Goal: Transaction & Acquisition: Purchase product/service

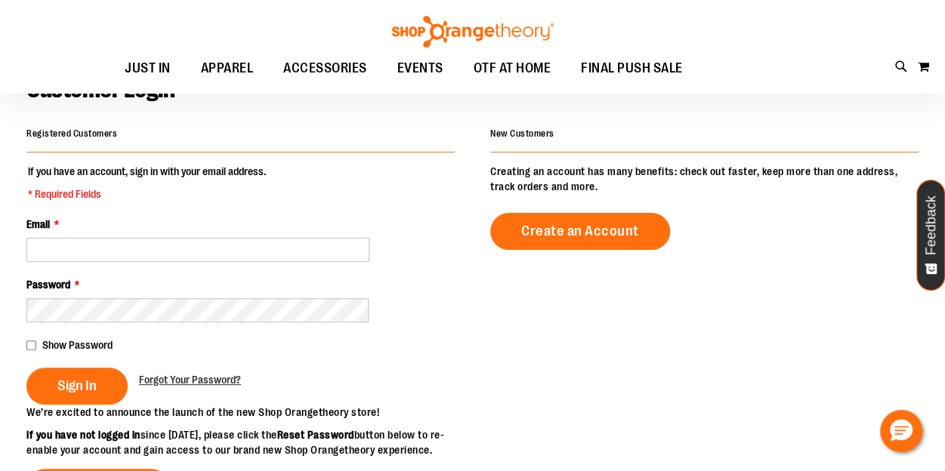
scroll to position [91, 0]
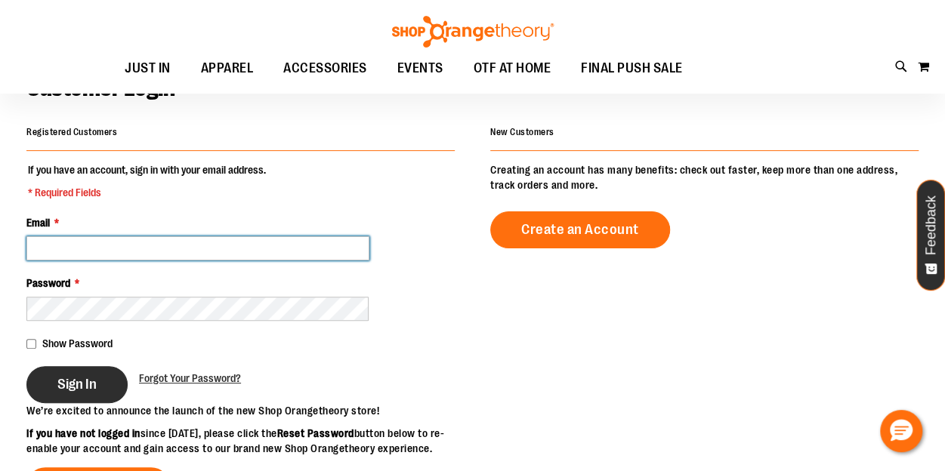
type input "**********"
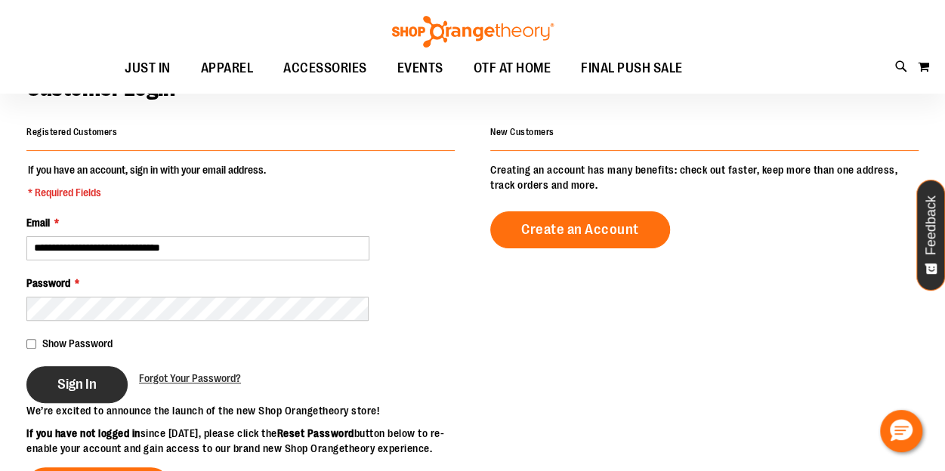
type input "**********"
click at [86, 374] on button "Sign In" at bounding box center [76, 384] width 101 height 37
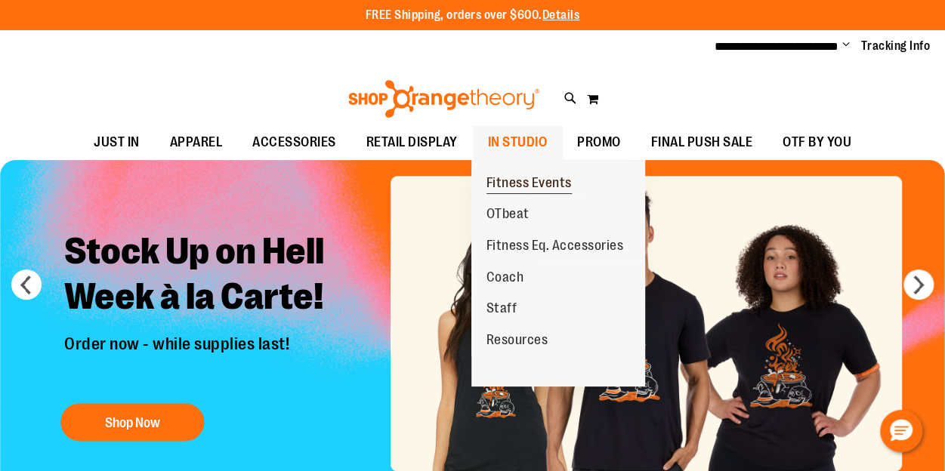
type input "**********"
click at [535, 181] on span "Fitness Events" at bounding box center [529, 184] width 85 height 19
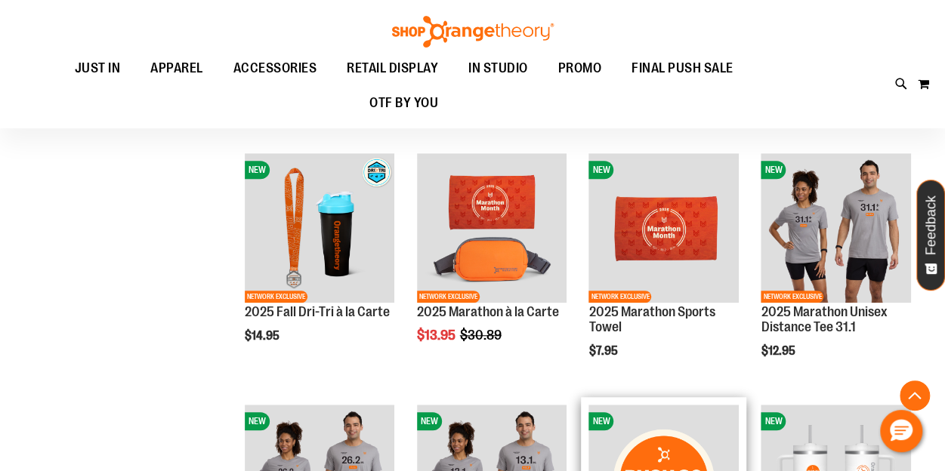
scroll to position [583, 0]
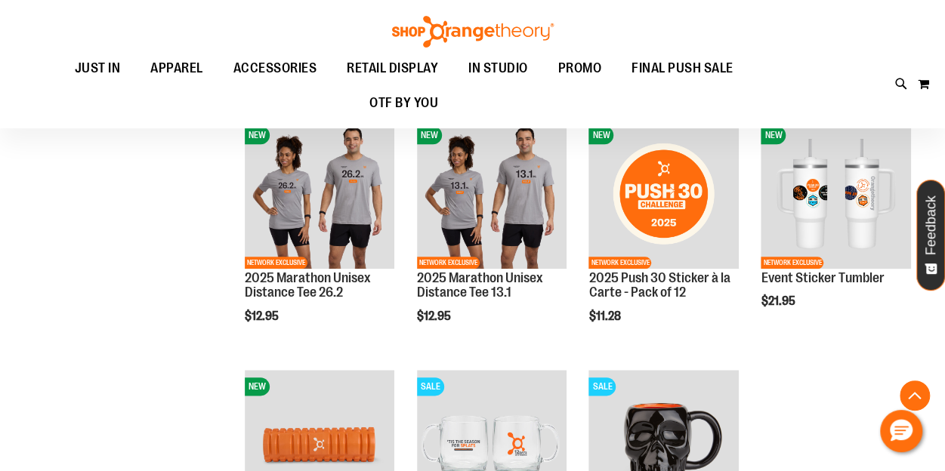
scroll to position [684, 0]
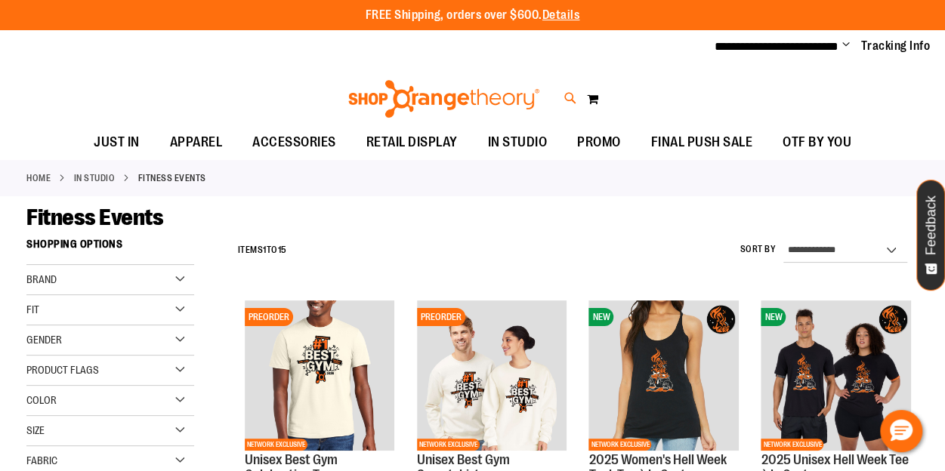
type input "**********"
click at [567, 102] on icon at bounding box center [570, 98] width 13 height 17
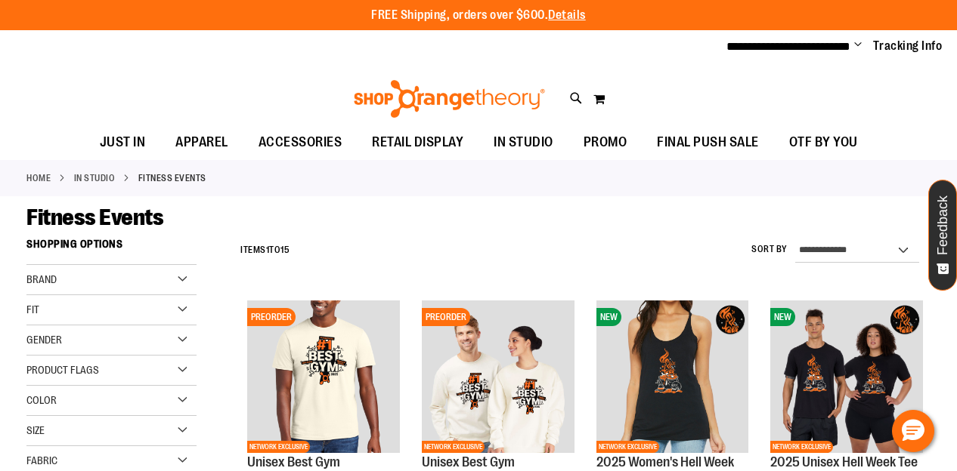
type input "********"
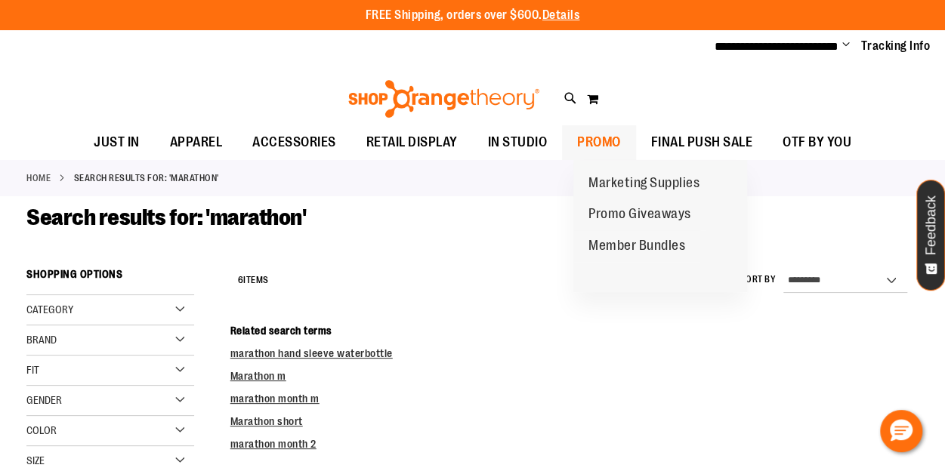
type input "**********"
click at [621, 138] on span "PROMO" at bounding box center [599, 142] width 44 height 34
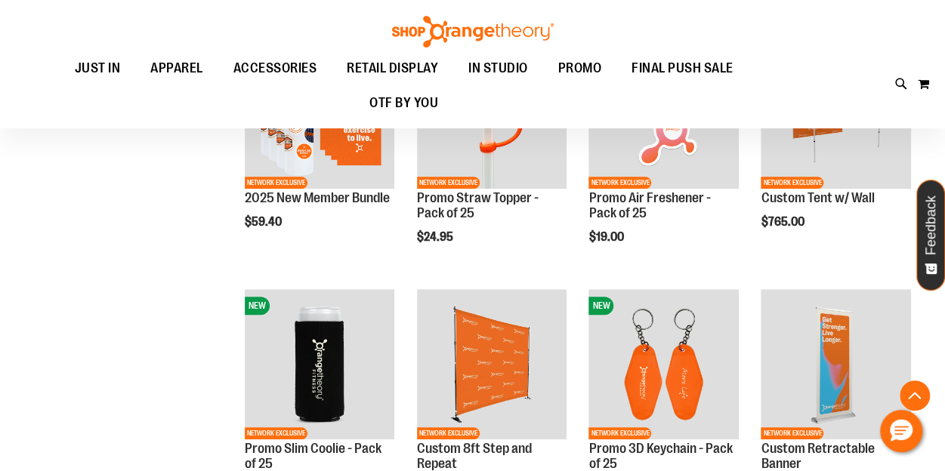
scroll to position [515, 0]
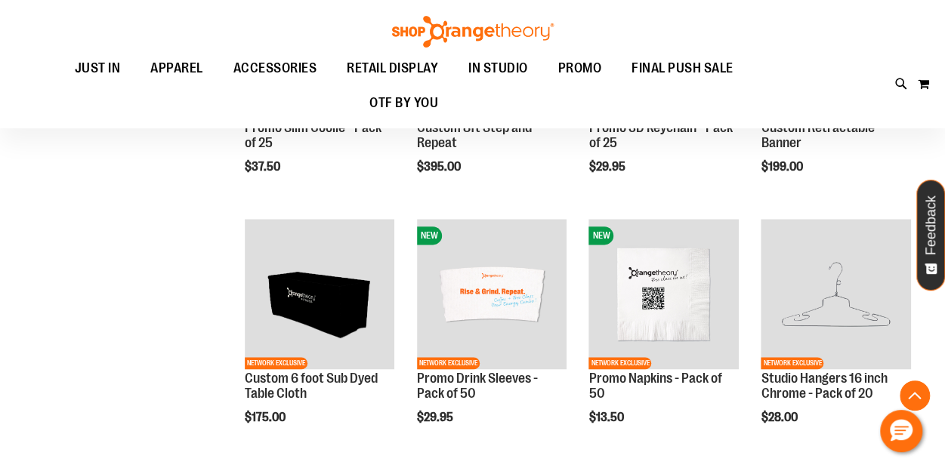
scroll to position [838, 0]
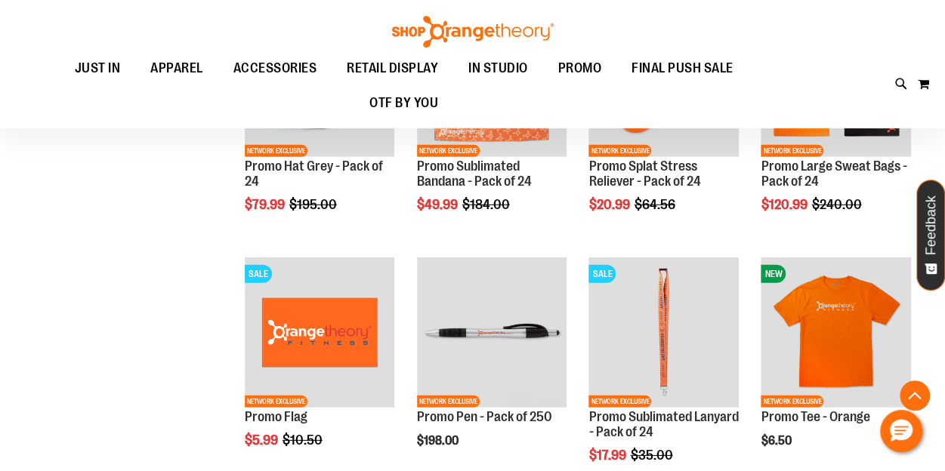
scroll to position [2225, 0]
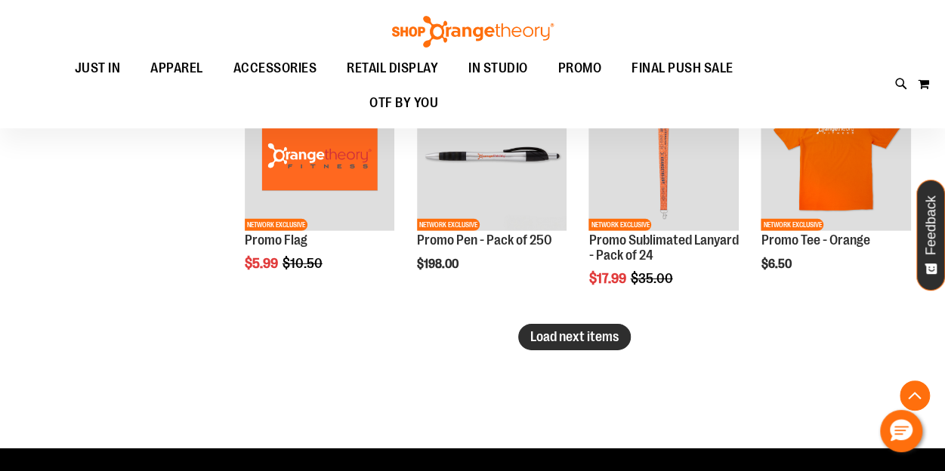
type input "**********"
click at [591, 344] on span "Load next items" at bounding box center [574, 336] width 88 height 15
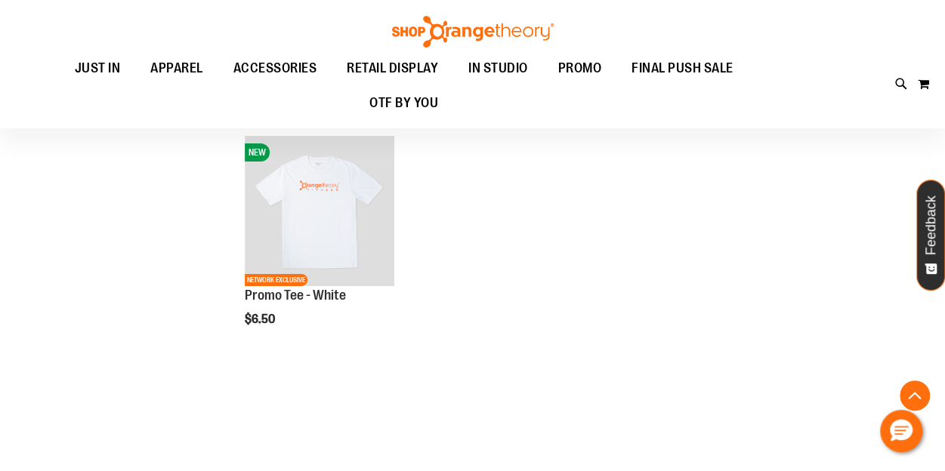
scroll to position [2428, 0]
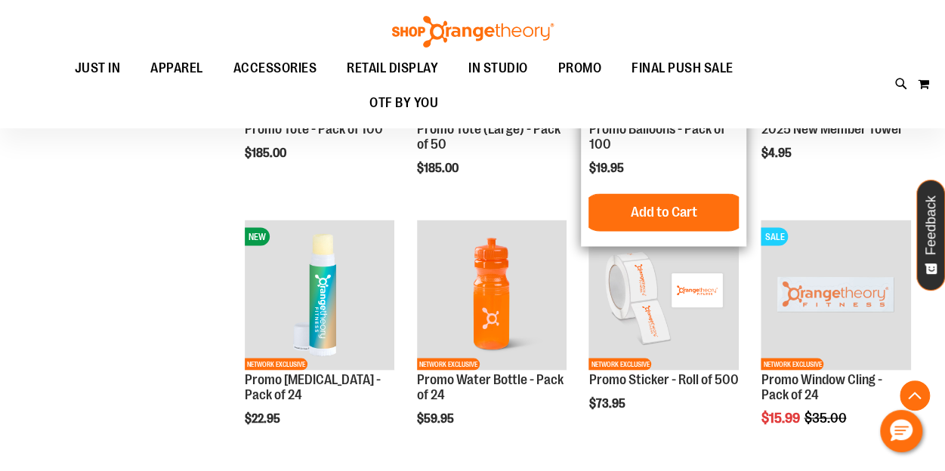
scroll to position [1311, 0]
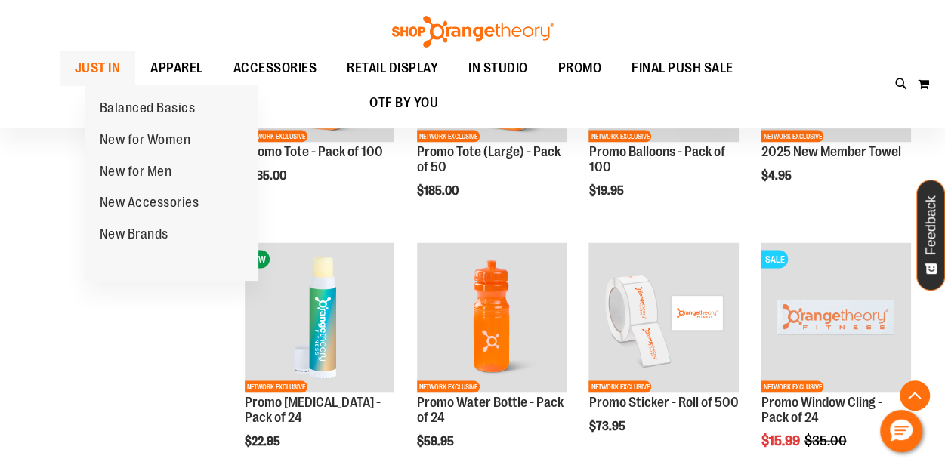
click at [121, 71] on span "JUST IN" at bounding box center [98, 68] width 46 height 34
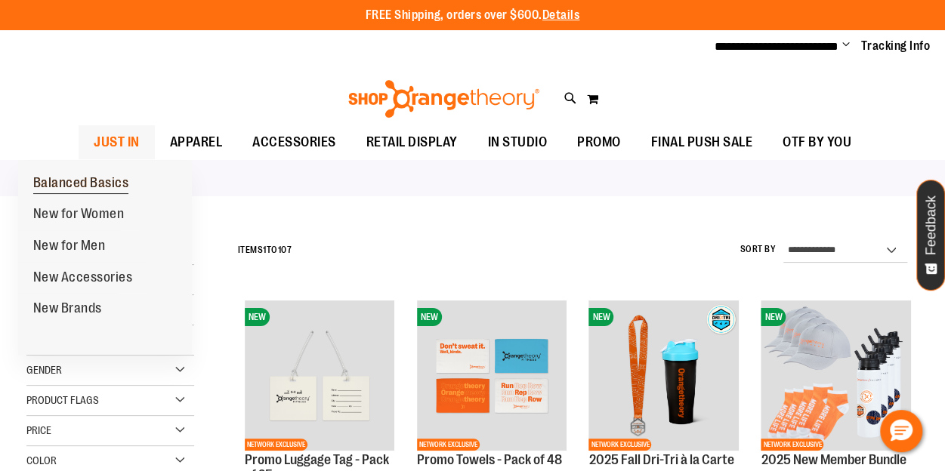
type input "**********"
click at [66, 183] on span "Balanced Basics" at bounding box center [81, 184] width 96 height 19
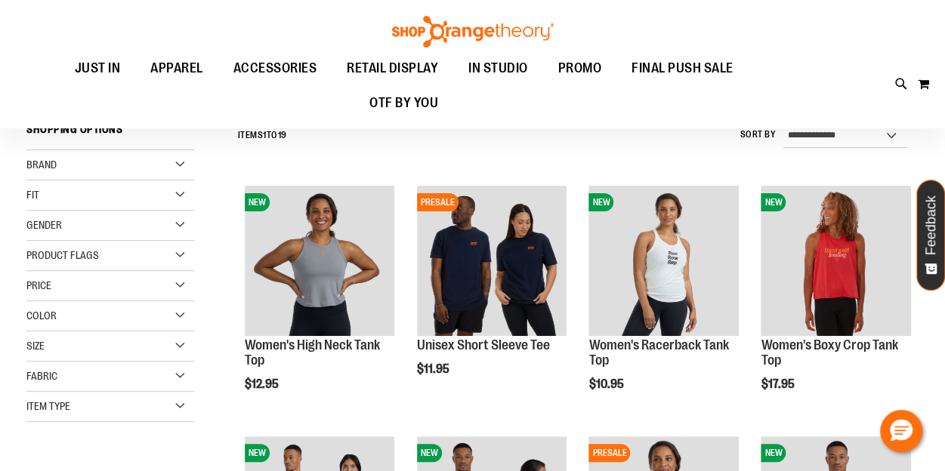
scroll to position [117, 0]
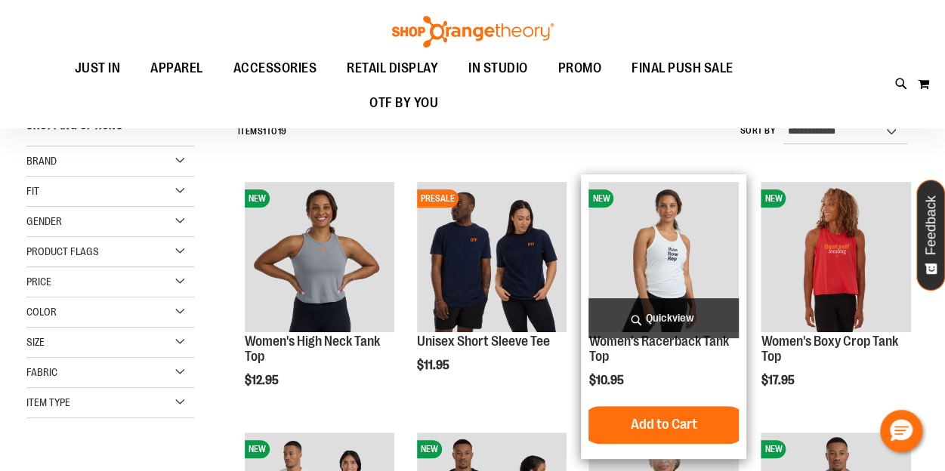
type input "**********"
click at [660, 264] on img "product" at bounding box center [664, 257] width 150 height 150
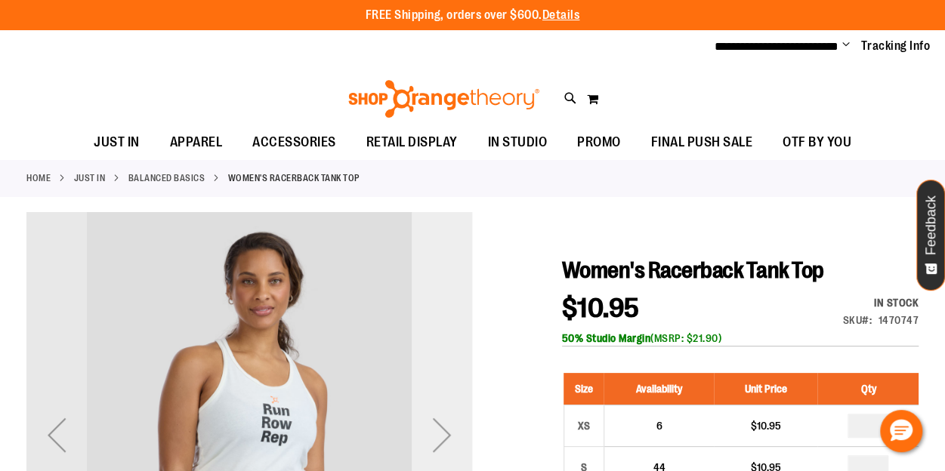
type input "**********"
click at [451, 416] on div "Next" at bounding box center [442, 435] width 60 height 60
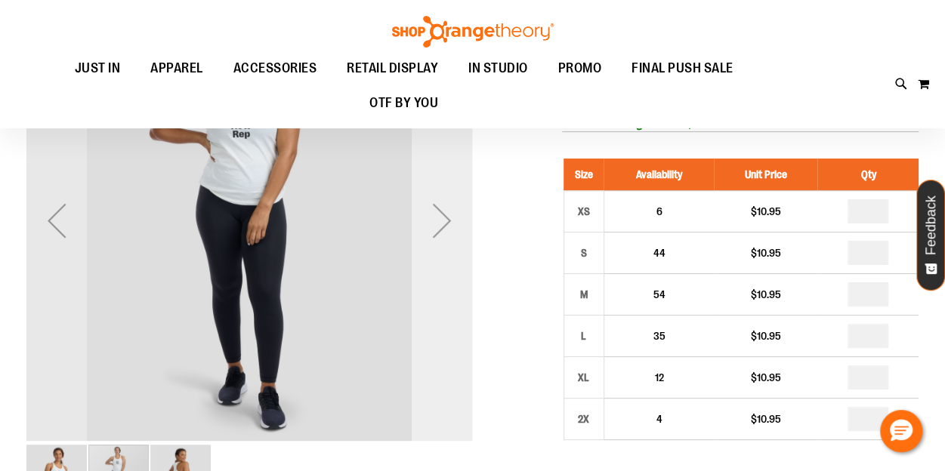
scroll to position [56, 0]
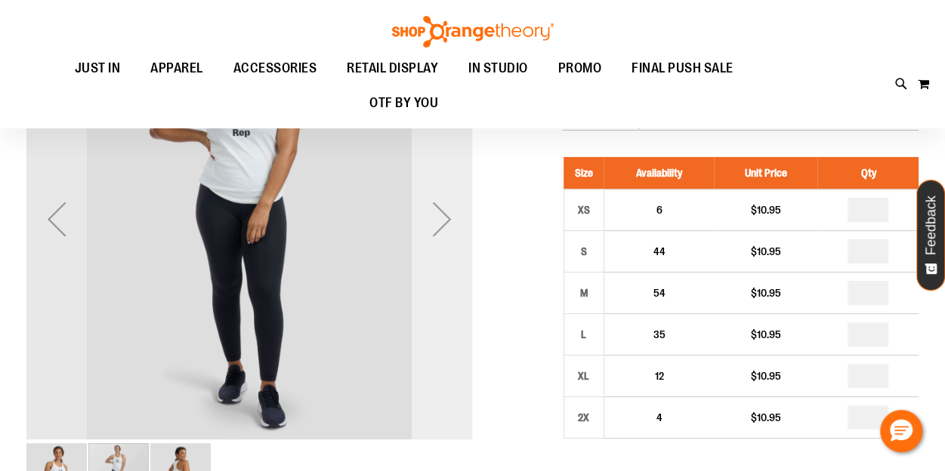
click at [446, 209] on div "Next" at bounding box center [442, 219] width 60 height 60
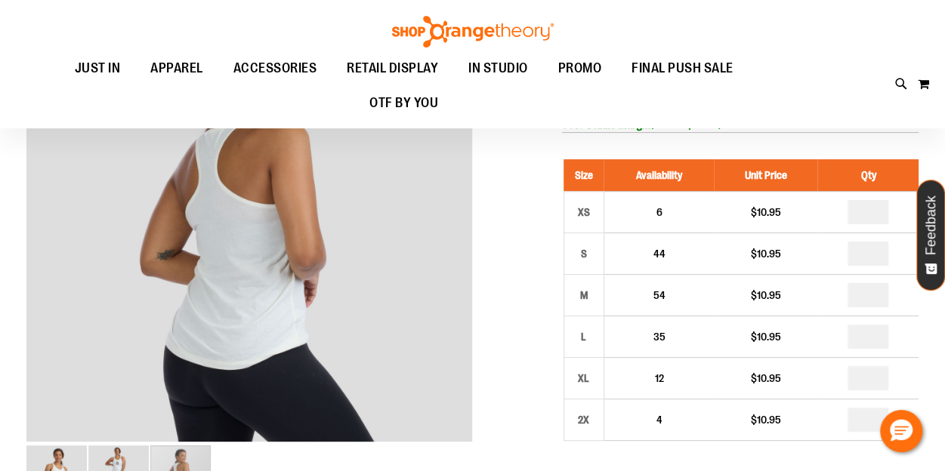
scroll to position [57, 0]
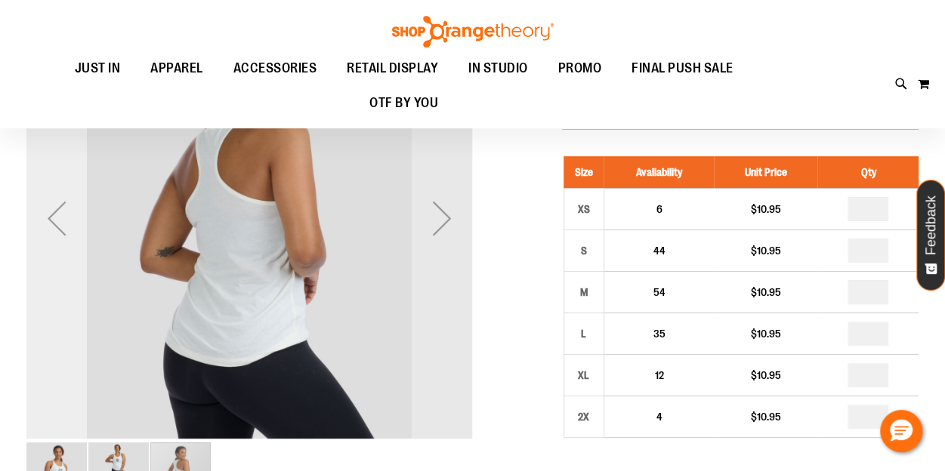
click at [64, 227] on div "Previous" at bounding box center [56, 218] width 60 height 60
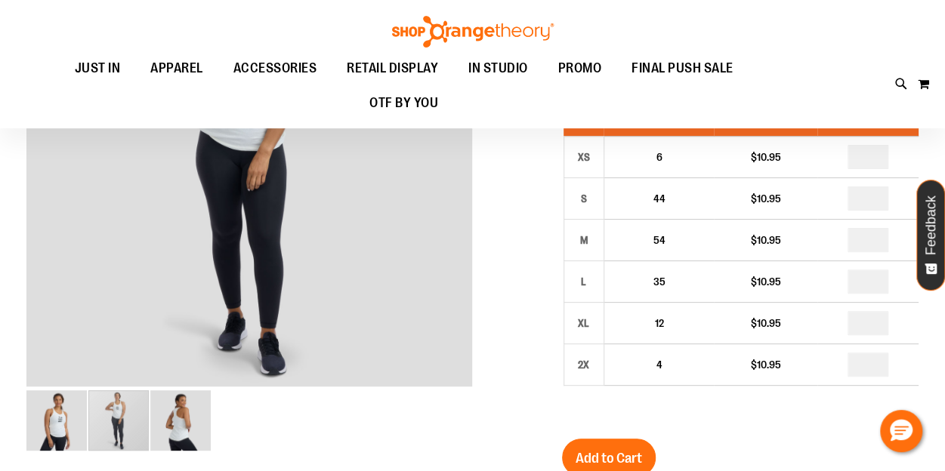
scroll to position [109, 0]
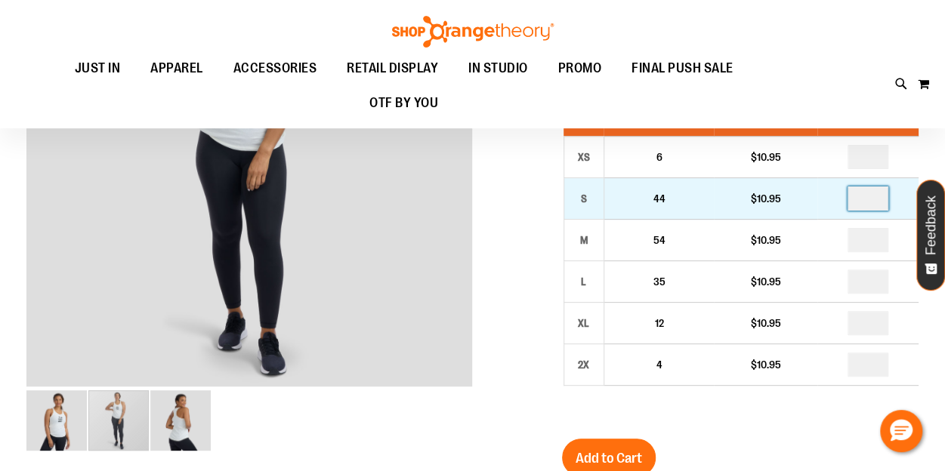
drag, startPoint x: 887, startPoint y: 206, endPoint x: 858, endPoint y: 206, distance: 28.7
click at [858, 206] on input "number" at bounding box center [868, 199] width 41 height 24
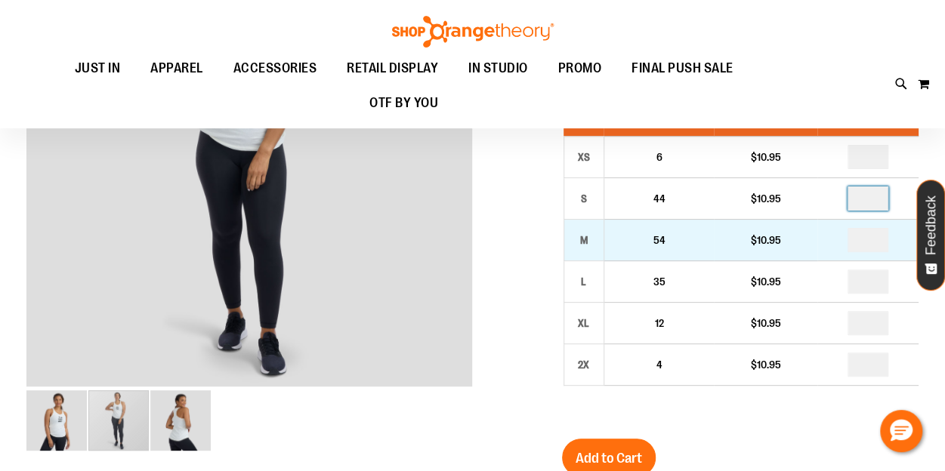
type input "*"
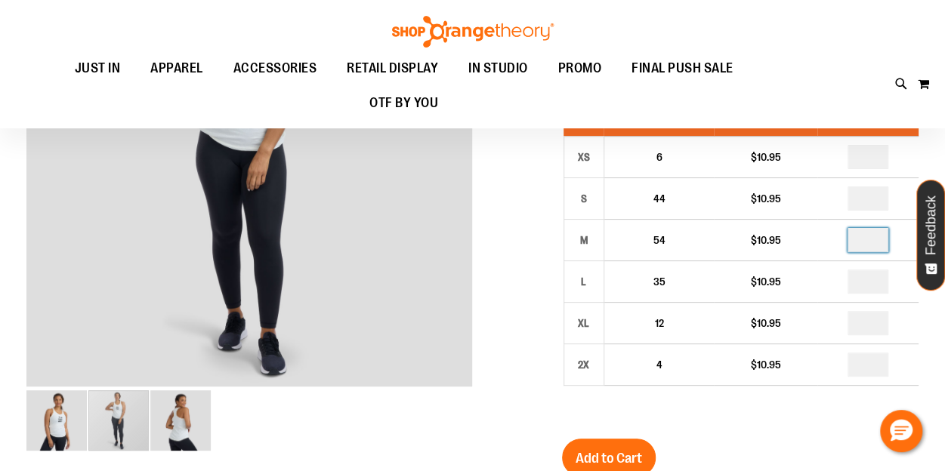
click at [880, 241] on input "number" at bounding box center [868, 240] width 41 height 24
type input "*"
click at [881, 273] on input "number" at bounding box center [868, 282] width 41 height 24
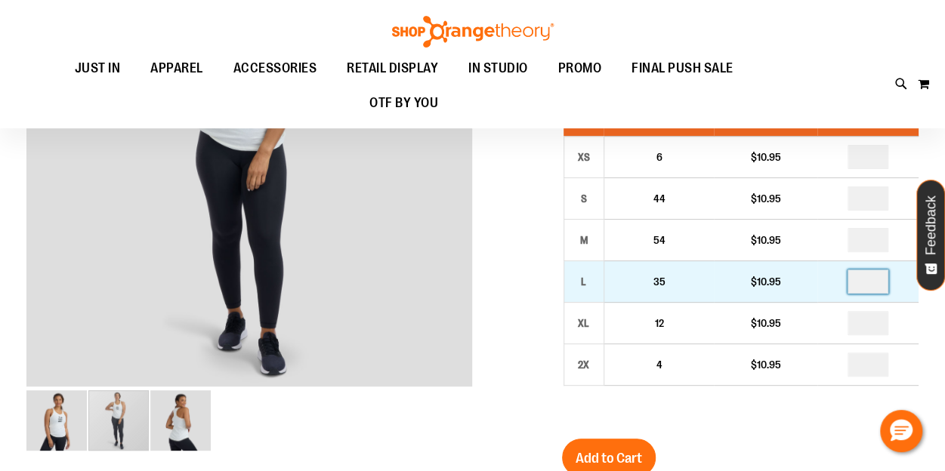
type input "*"
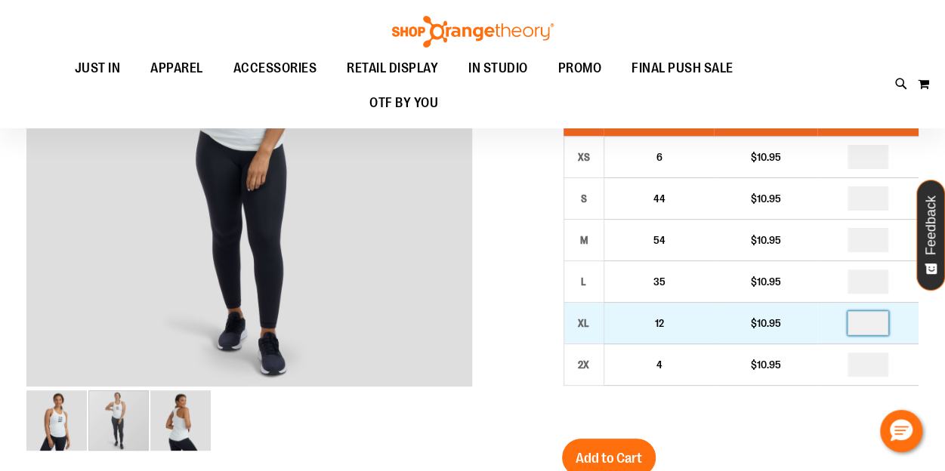
drag, startPoint x: 880, startPoint y: 324, endPoint x: 865, endPoint y: 324, distance: 14.4
type input "*"
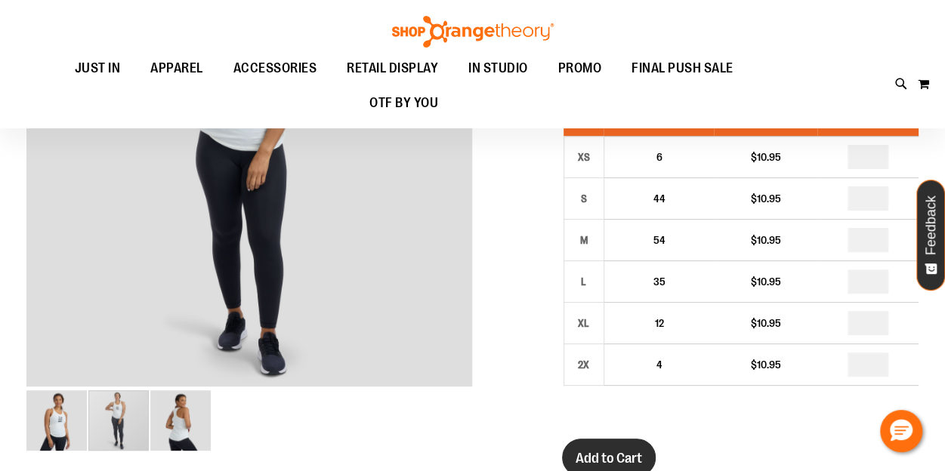
click at [613, 459] on span "Add to Cart" at bounding box center [609, 458] width 66 height 17
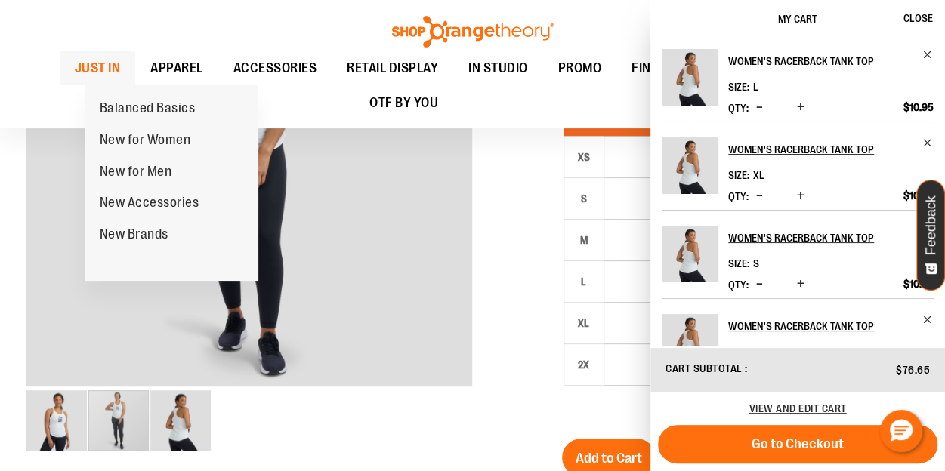
click at [121, 70] on span "JUST IN" at bounding box center [98, 68] width 46 height 34
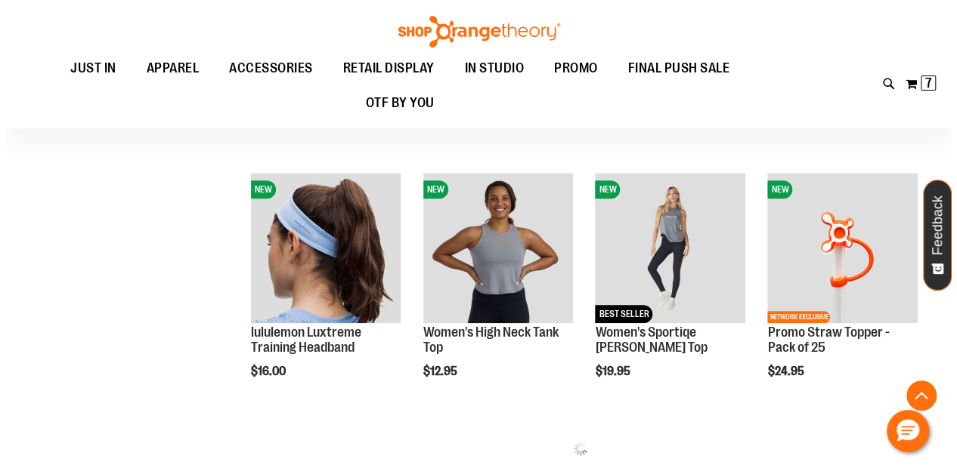
scroll to position [679, 0]
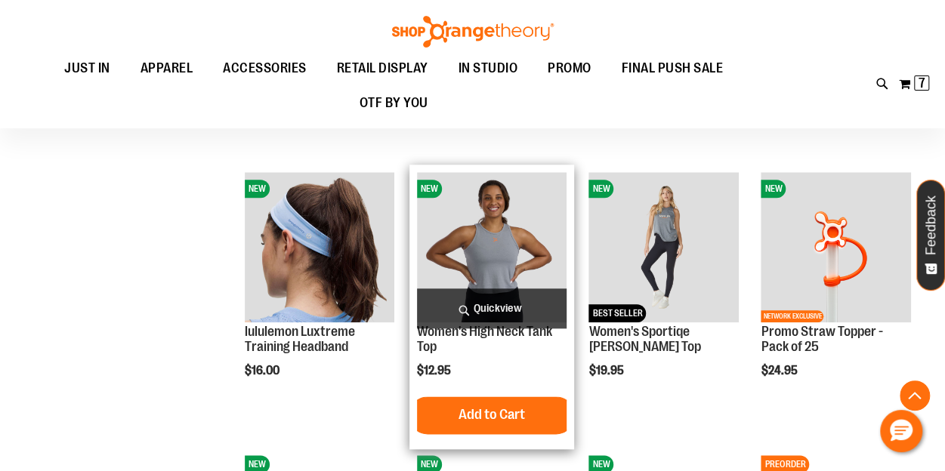
type input "**********"
click at [497, 300] on span "Quickview" at bounding box center [492, 309] width 150 height 40
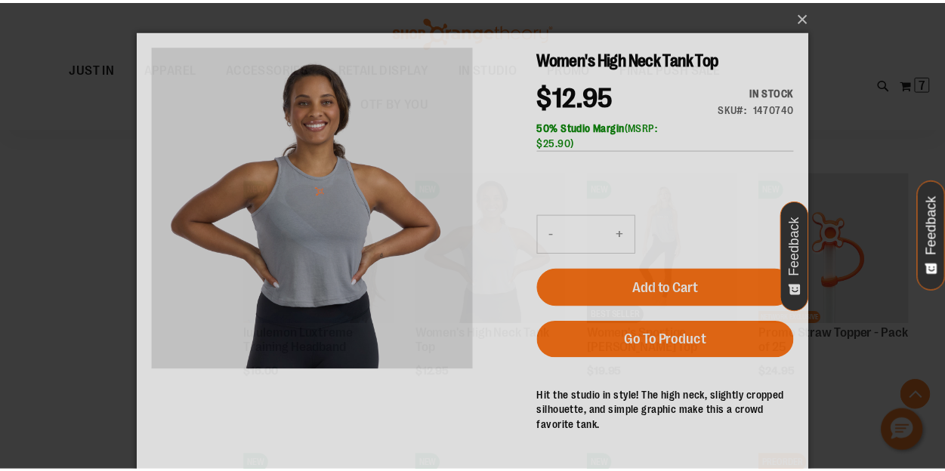
scroll to position [0, 0]
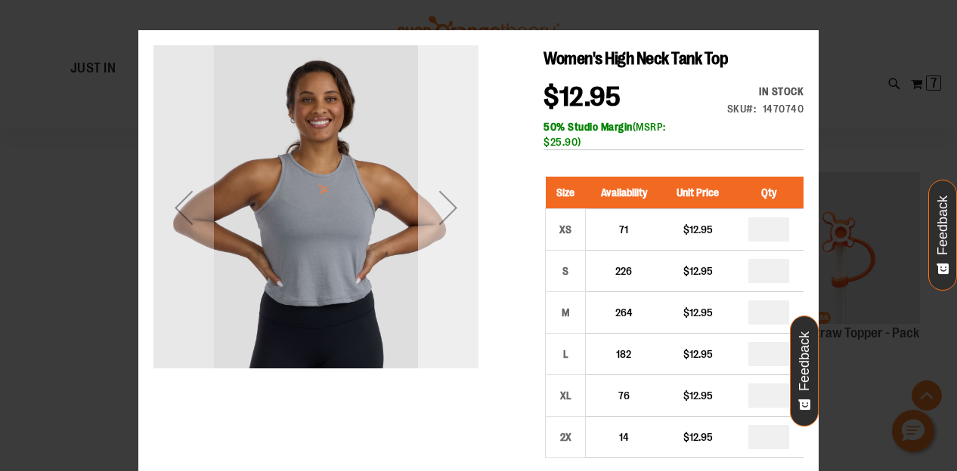
click at [462, 215] on div "Next" at bounding box center [448, 208] width 60 height 60
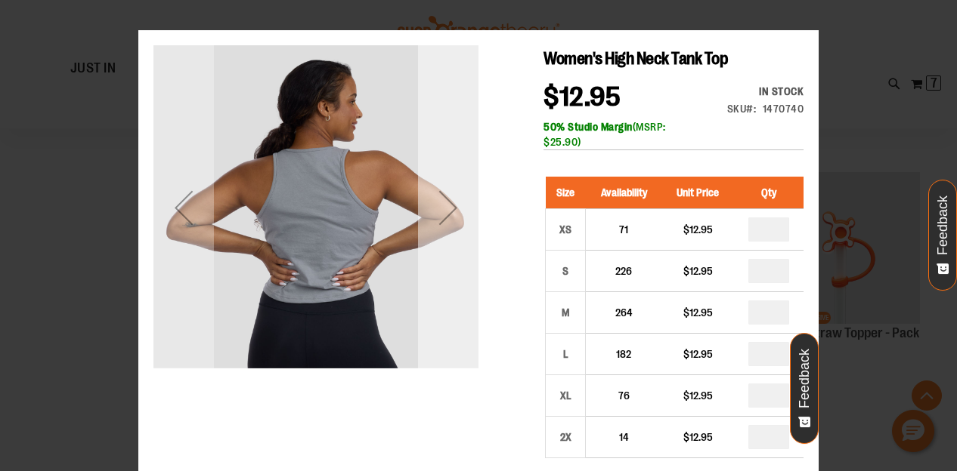
click at [450, 212] on div "Next" at bounding box center [448, 208] width 60 height 60
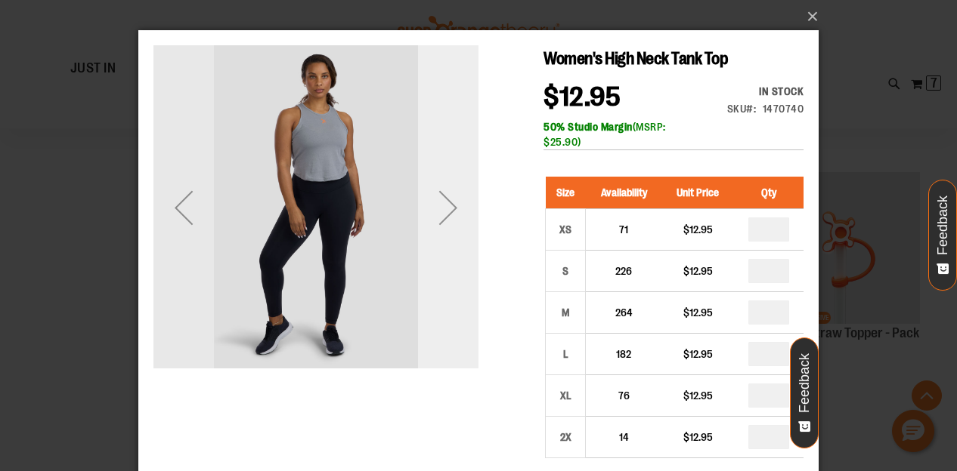
click at [450, 212] on div "Next" at bounding box center [448, 208] width 60 height 60
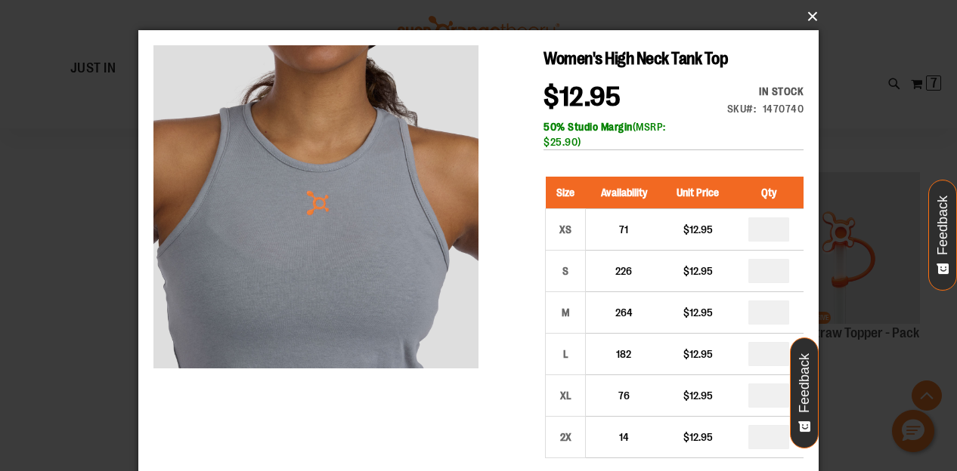
click at [805, 22] on button "×" at bounding box center [483, 16] width 680 height 33
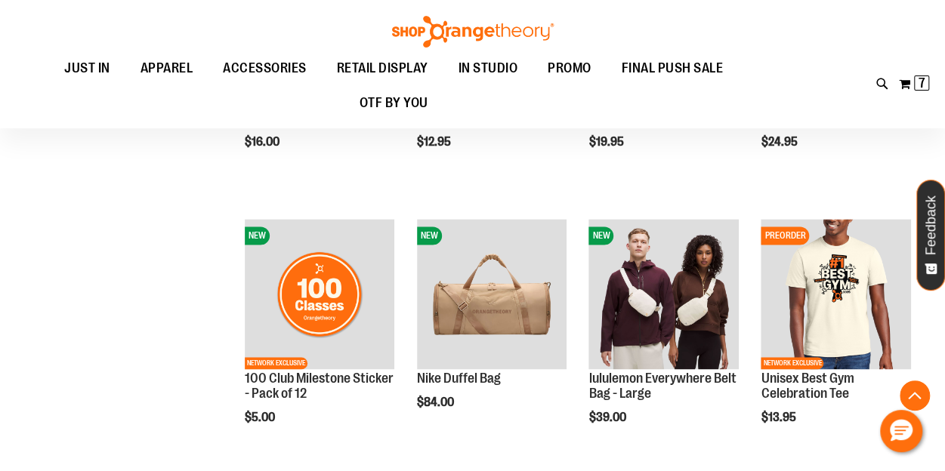
scroll to position [979, 0]
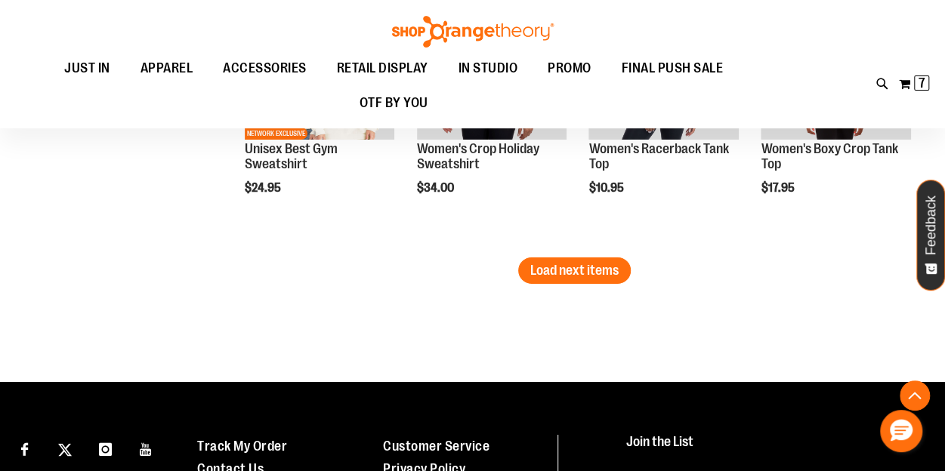
scroll to position [2517, 0]
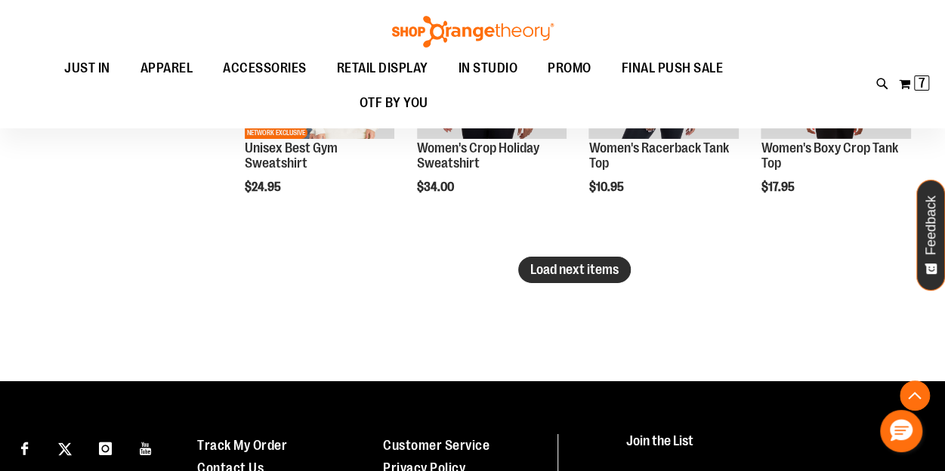
click at [583, 276] on span "Load next items" at bounding box center [574, 269] width 88 height 15
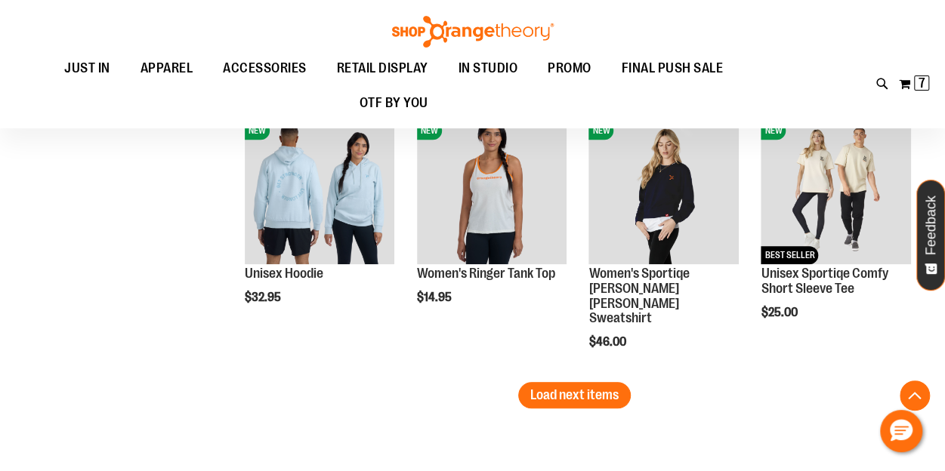
scroll to position [3238, 0]
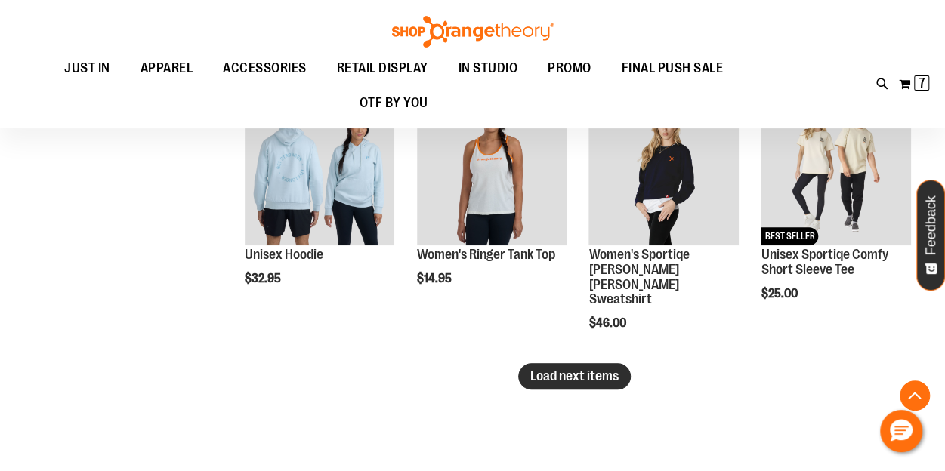
click at [586, 375] on span "Load next items" at bounding box center [574, 376] width 88 height 15
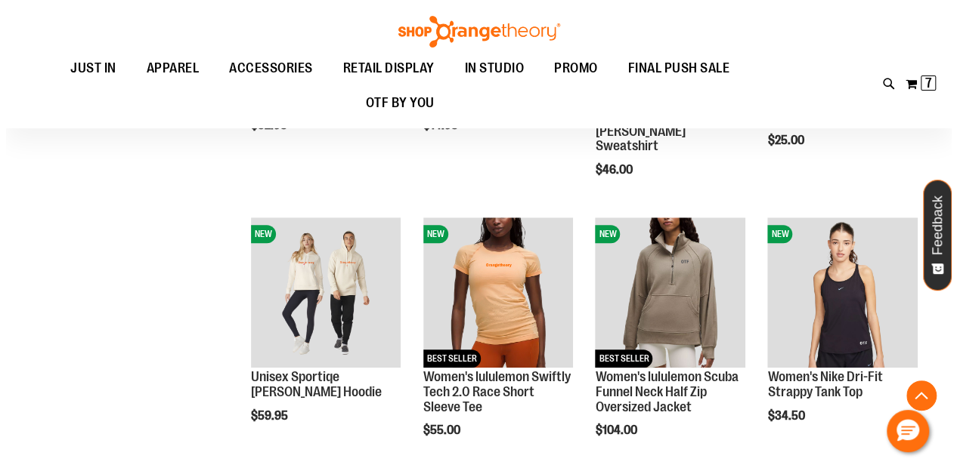
scroll to position [3392, 0]
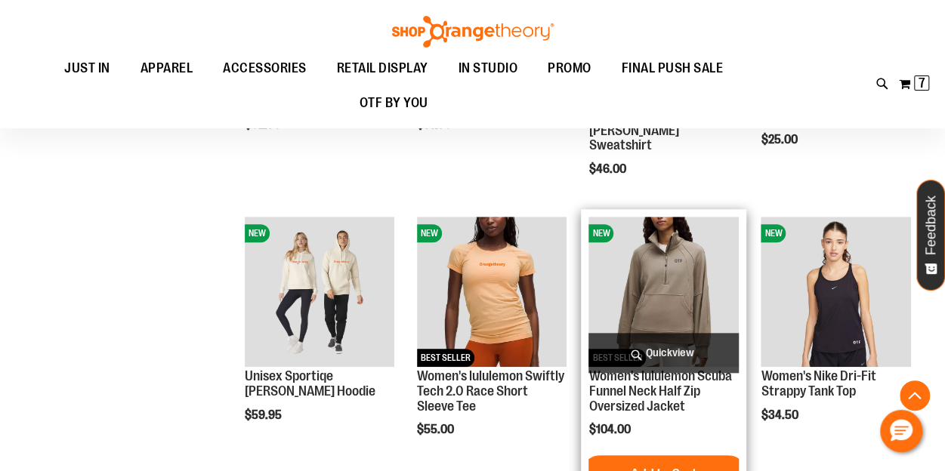
click at [666, 348] on span "Quickview" at bounding box center [664, 353] width 150 height 40
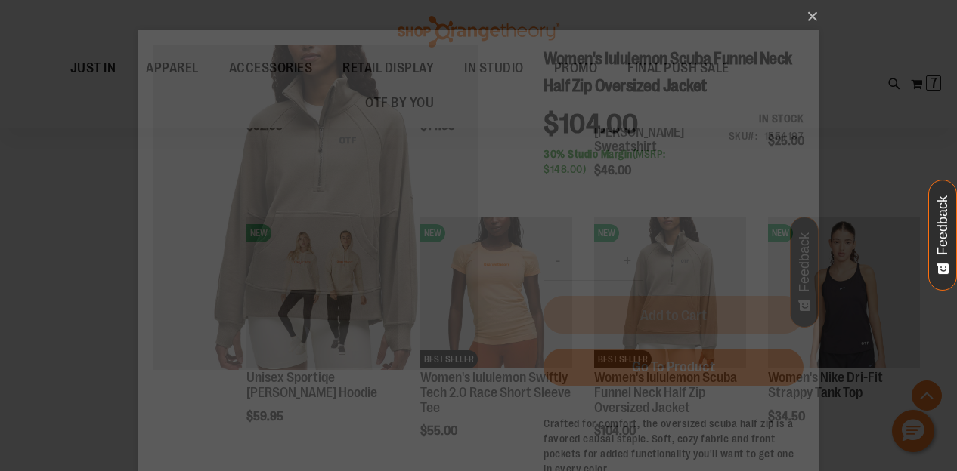
scroll to position [0, 0]
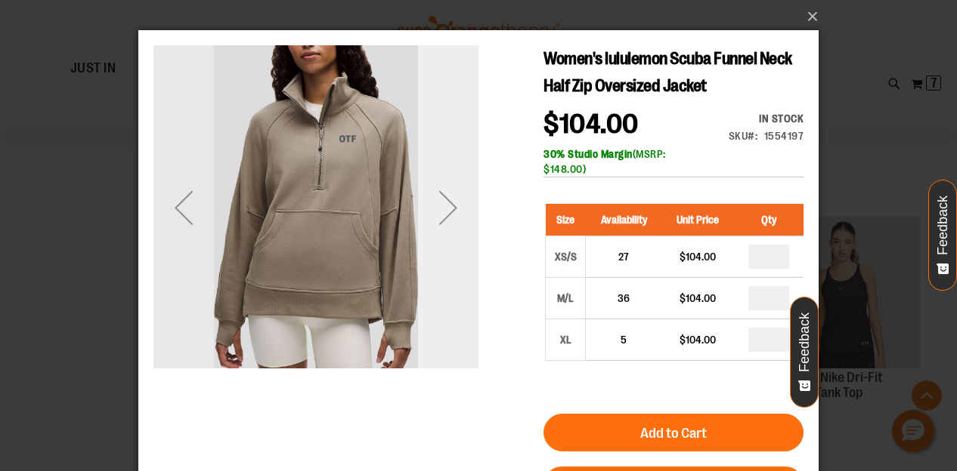
click at [448, 201] on div "Next" at bounding box center [448, 208] width 60 height 60
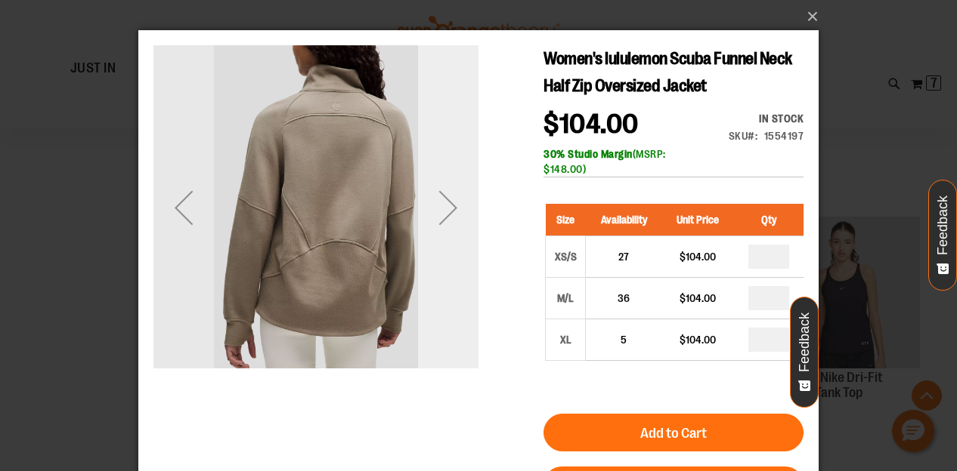
click at [449, 201] on div "Next" at bounding box center [448, 208] width 60 height 60
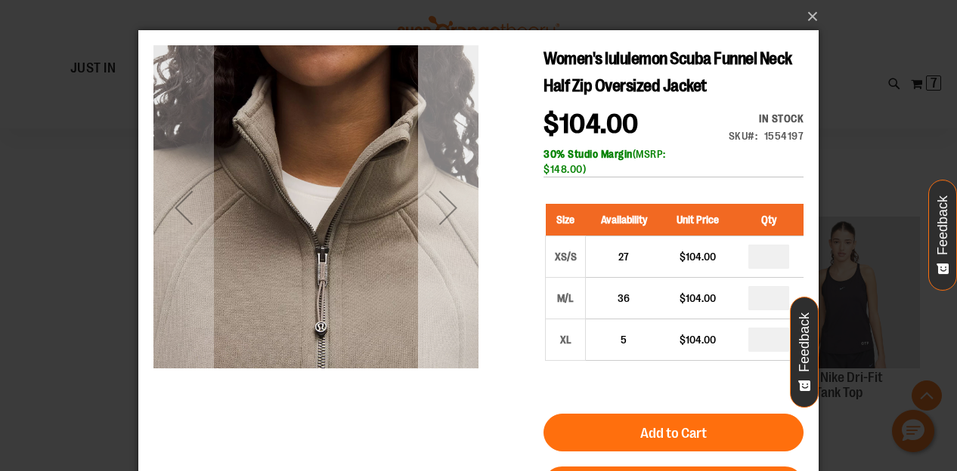
click at [447, 201] on div "Next" at bounding box center [448, 208] width 60 height 60
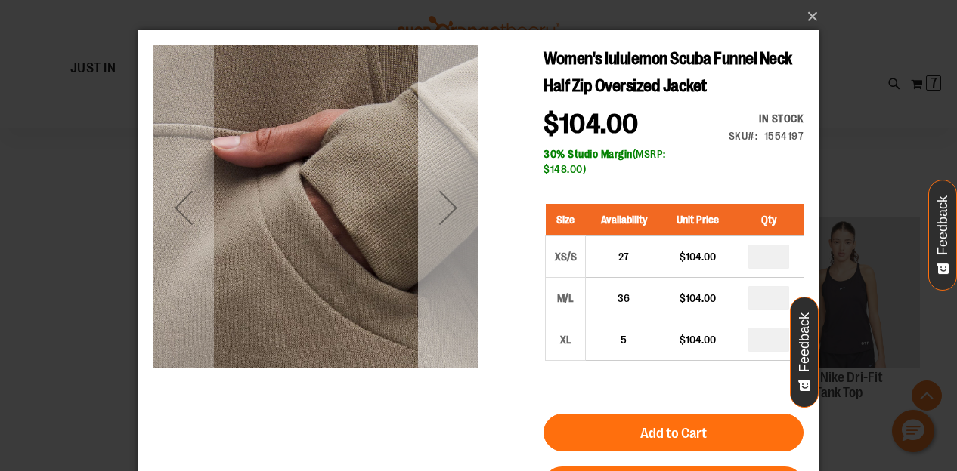
click at [448, 201] on div "Next" at bounding box center [448, 208] width 60 height 60
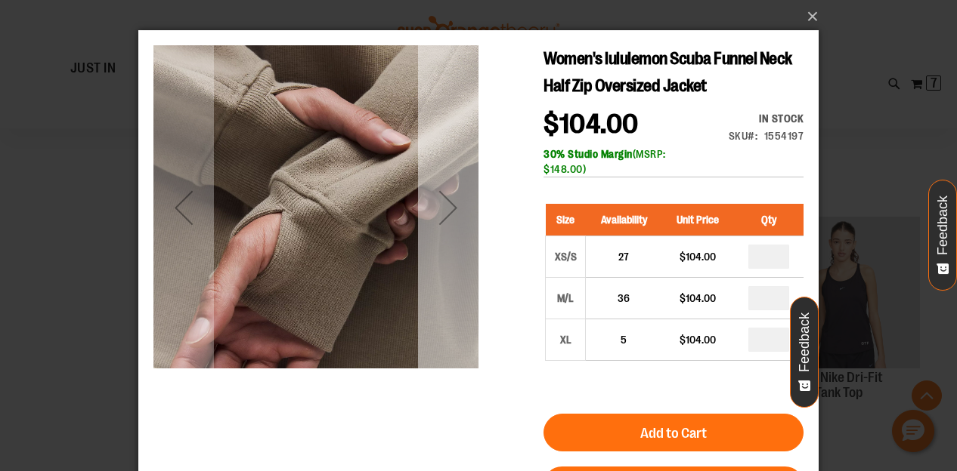
click at [449, 201] on div "Next" at bounding box center [448, 208] width 60 height 60
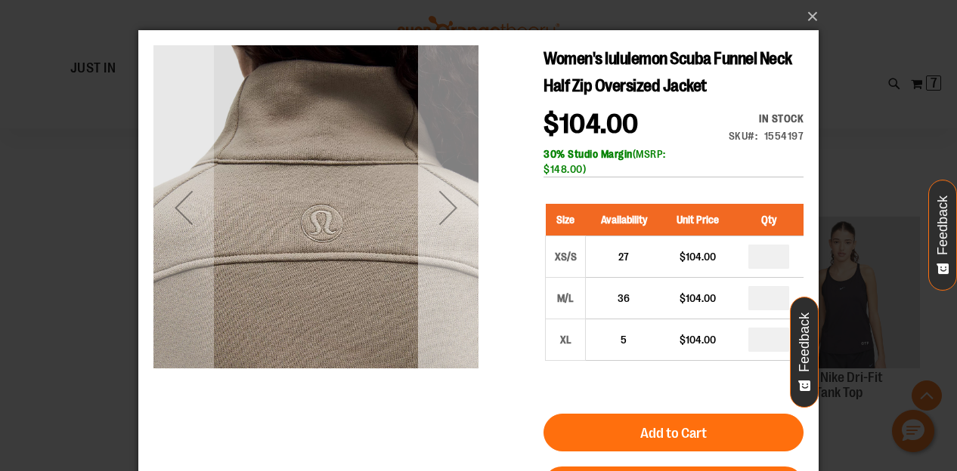
click at [449, 201] on div "Next" at bounding box center [448, 208] width 60 height 60
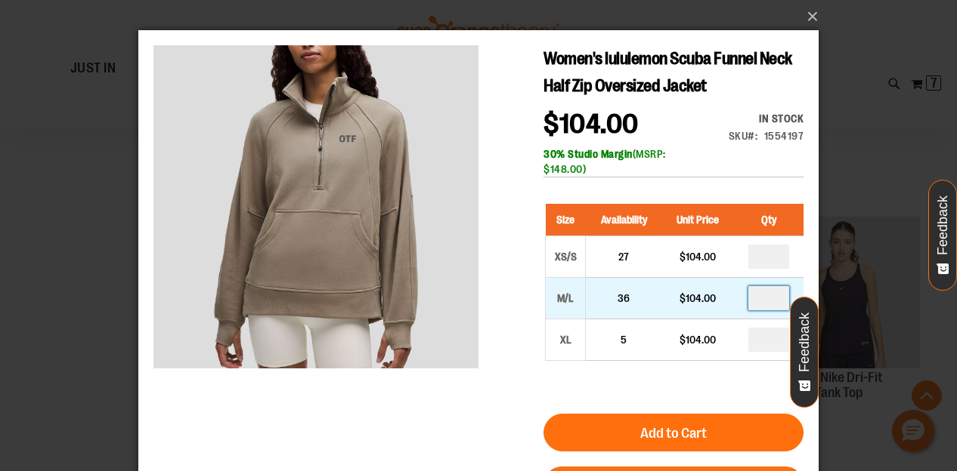
drag, startPoint x: 784, startPoint y: 301, endPoint x: 759, endPoint y: 301, distance: 24.9
click at [759, 301] on input "number" at bounding box center [768, 298] width 41 height 24
type input "*"
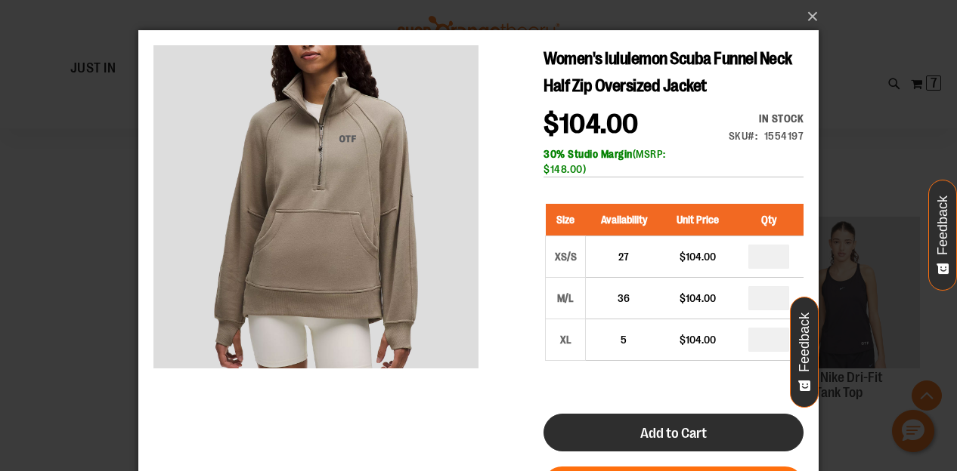
click at [702, 441] on span "Add to Cart" at bounding box center [673, 433] width 66 height 17
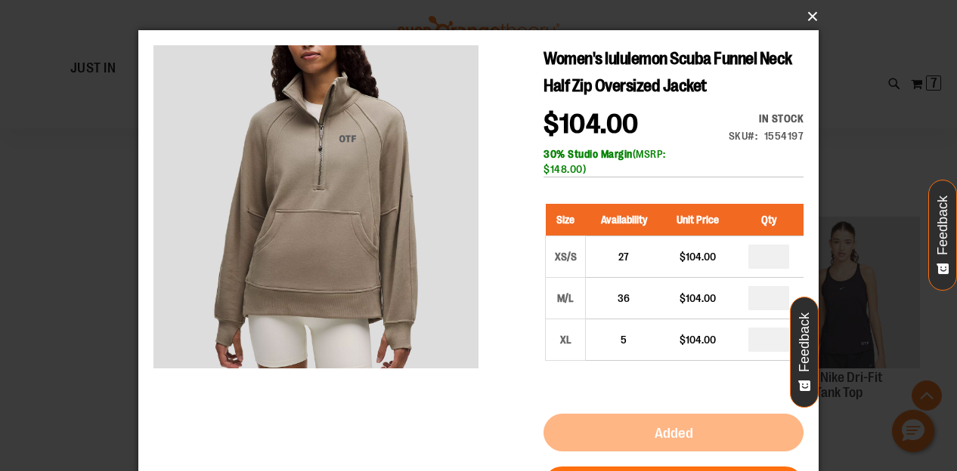
click at [813, 17] on button "×" at bounding box center [483, 16] width 680 height 33
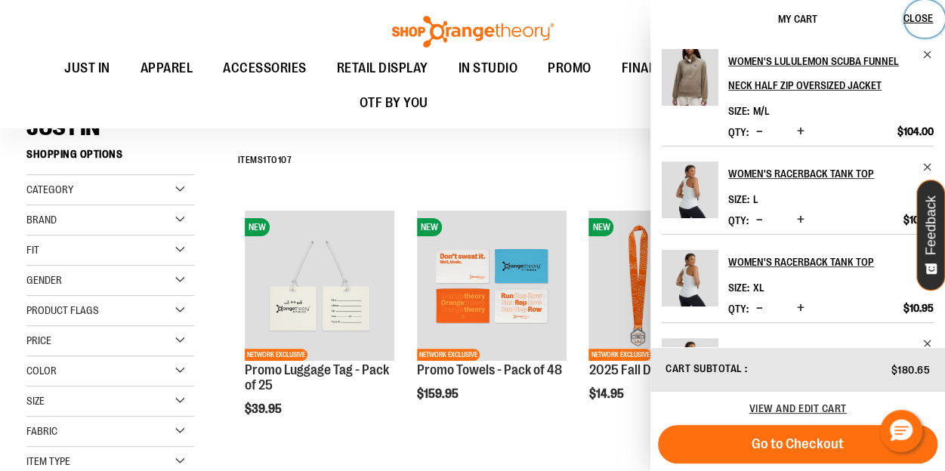
click at [926, 17] on span "Close" at bounding box center [918, 18] width 29 height 12
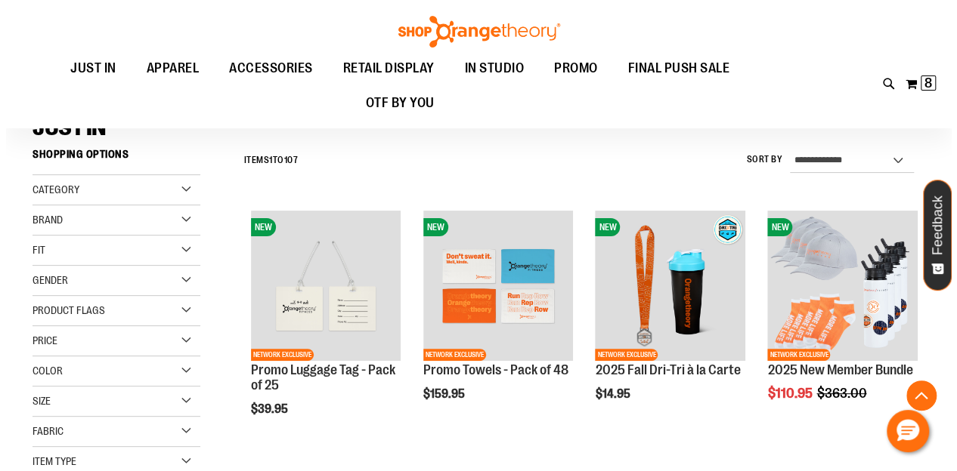
scroll to position [3738, 0]
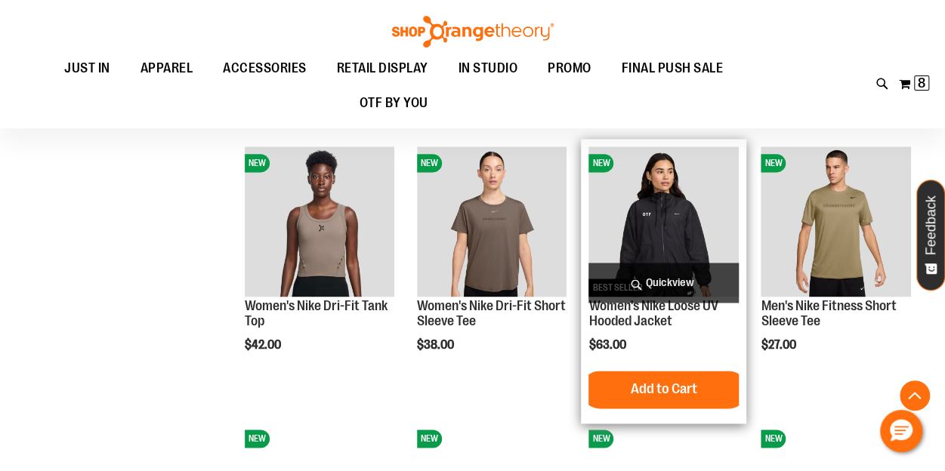
click at [656, 287] on span "Quickview" at bounding box center [664, 283] width 150 height 40
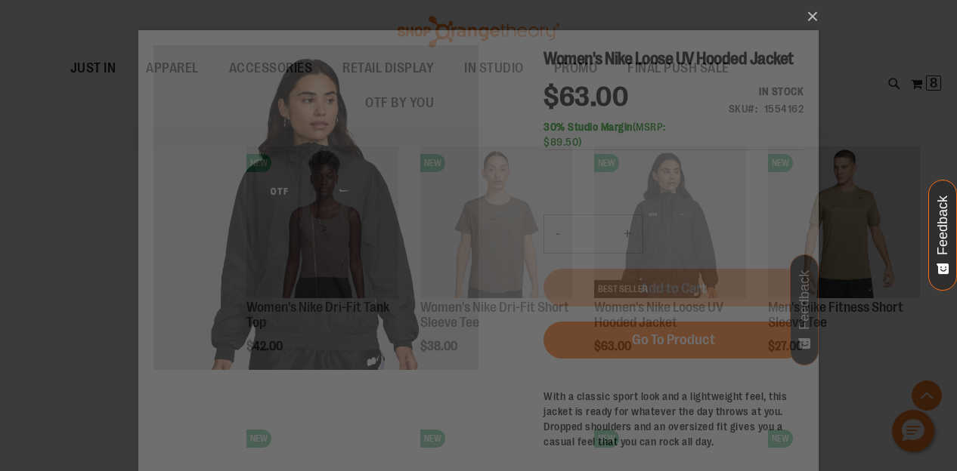
scroll to position [0, 0]
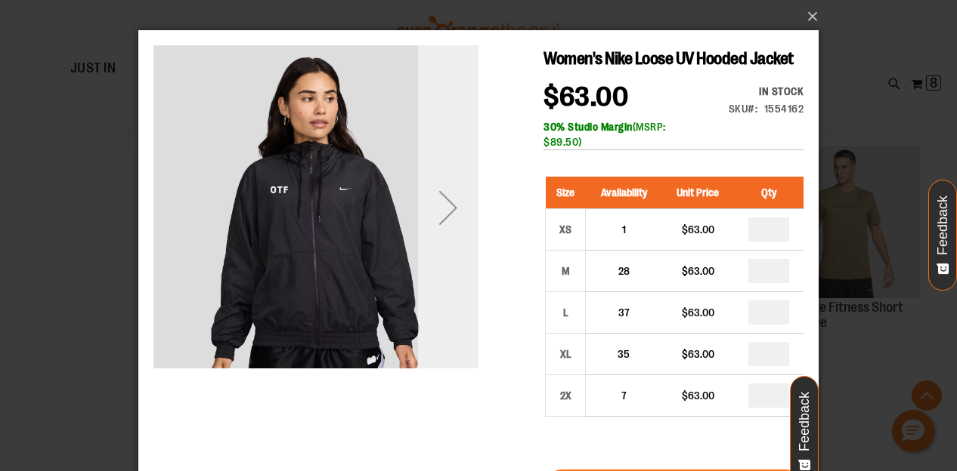
click at [453, 210] on div "Next" at bounding box center [448, 208] width 60 height 60
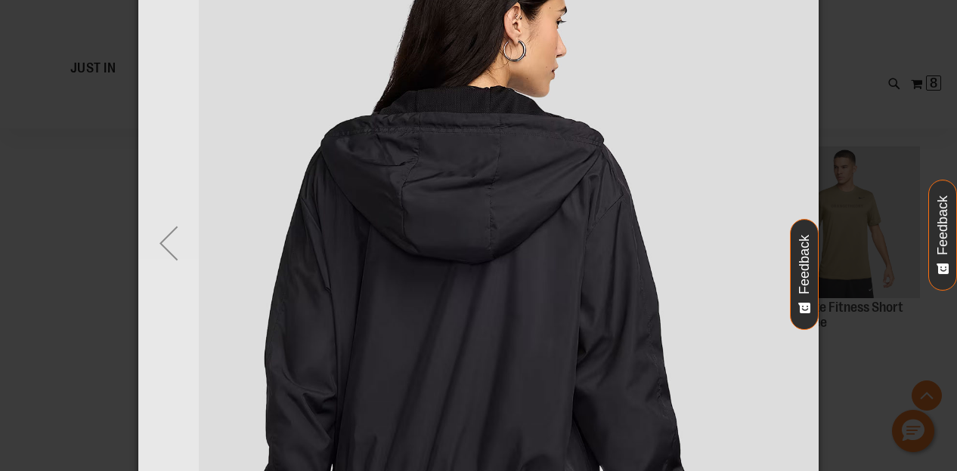
scroll to position [159, 0]
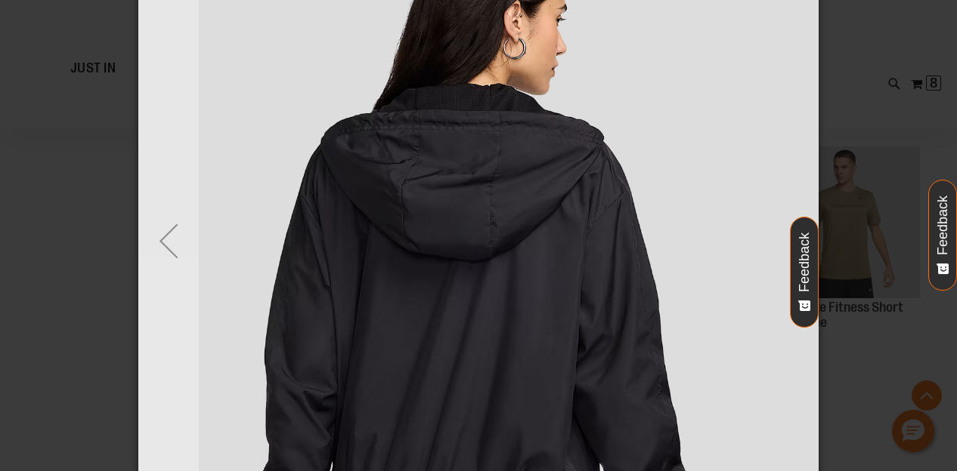
drag, startPoint x: 675, startPoint y: 275, endPoint x: 184, endPoint y: 231, distance: 492.3
click at [184, 231] on div "Previous" at bounding box center [168, 241] width 60 height 60
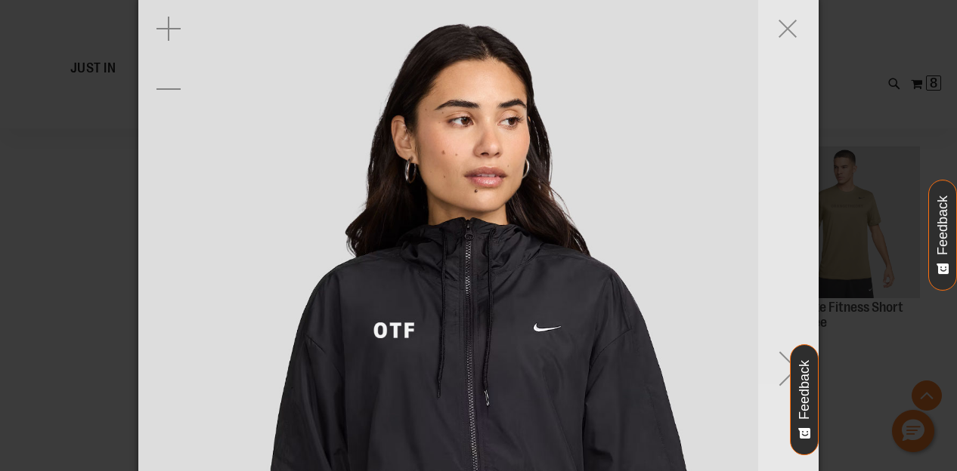
scroll to position [0, 0]
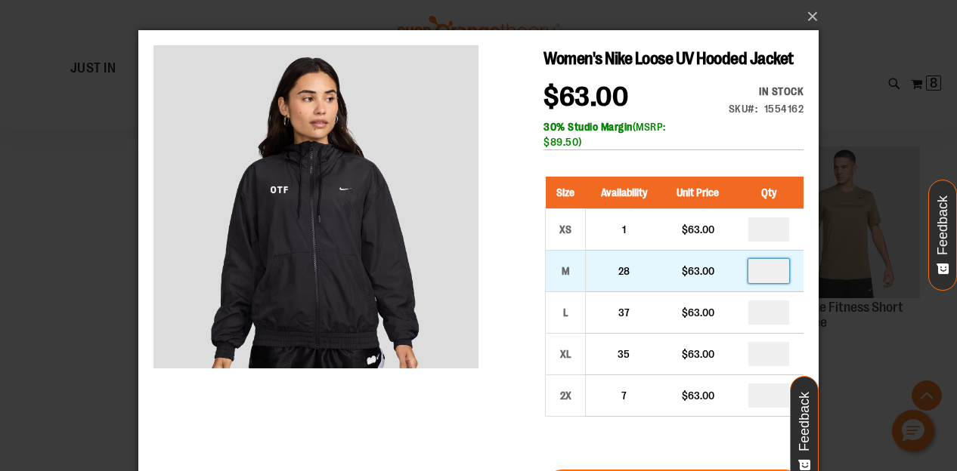
drag, startPoint x: 780, startPoint y: 294, endPoint x: 761, endPoint y: 300, distance: 19.8
click at [761, 283] on input "number" at bounding box center [768, 271] width 41 height 24
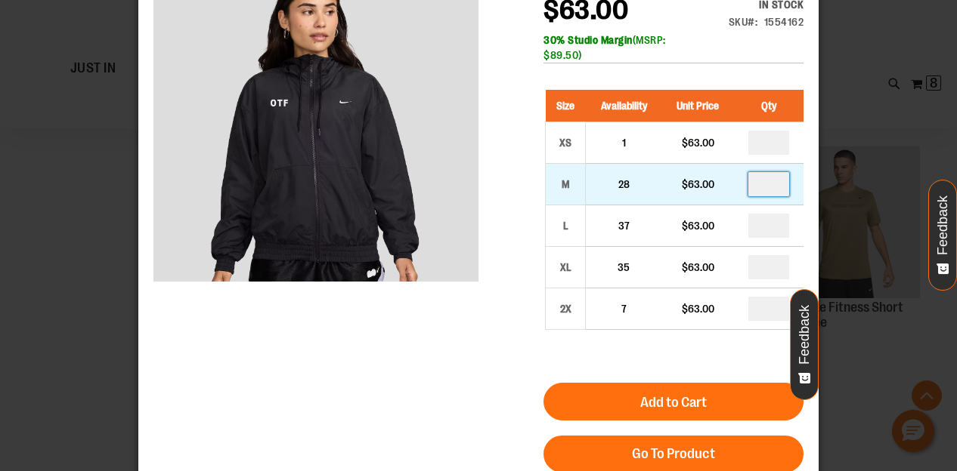
scroll to position [88, 0]
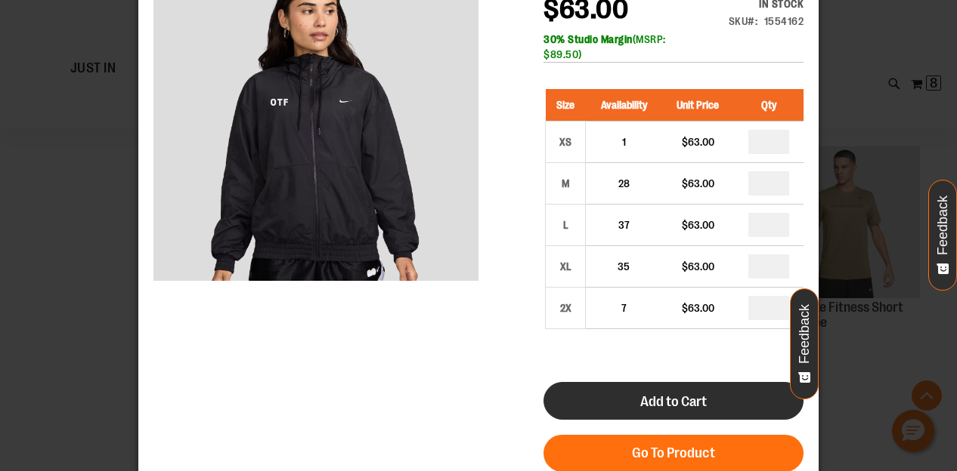
type input "*"
click at [706, 410] on span "Add to Cart" at bounding box center [673, 402] width 66 height 17
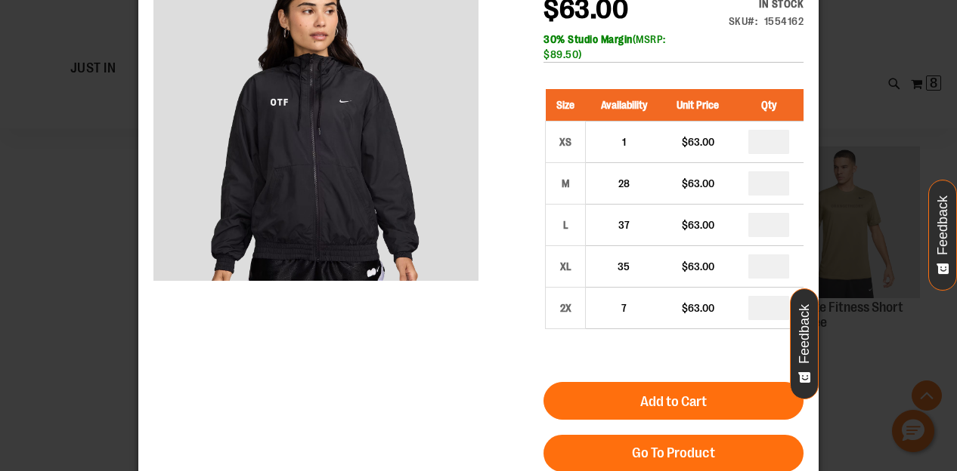
scroll to position [0, 0]
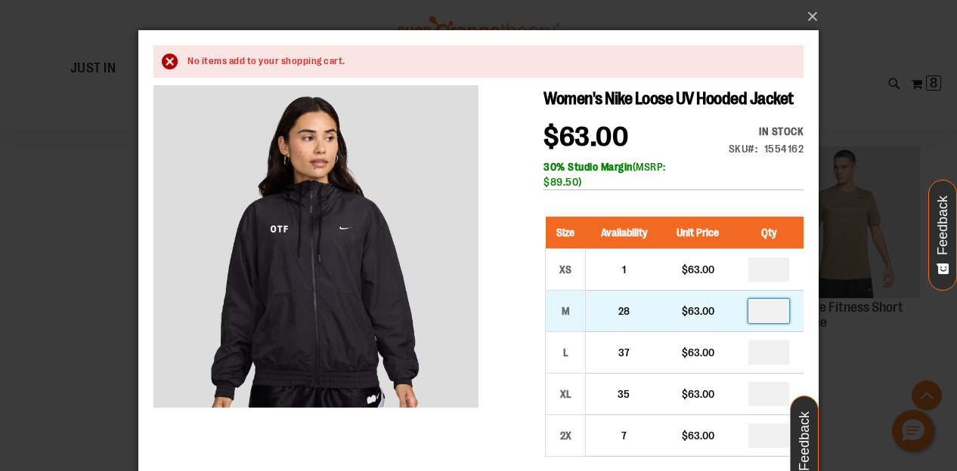
click at [777, 323] on input "number" at bounding box center [768, 311] width 41 height 24
type input "*"
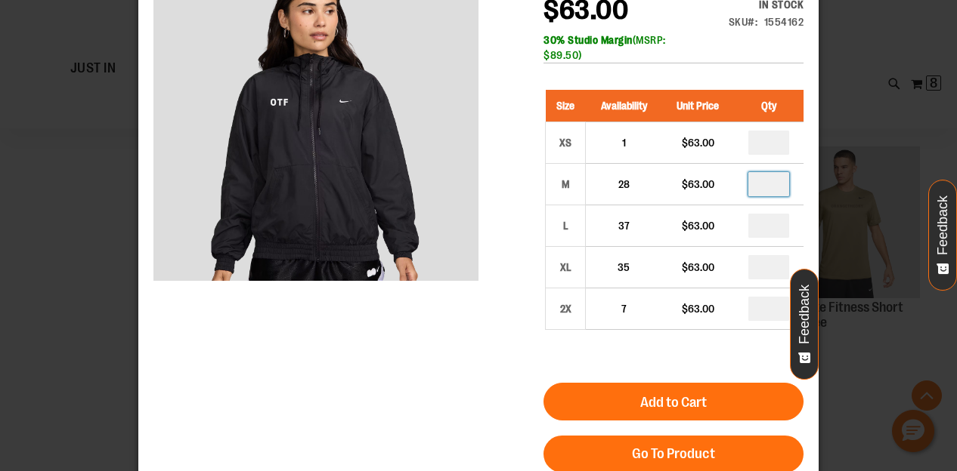
scroll to position [134, 0]
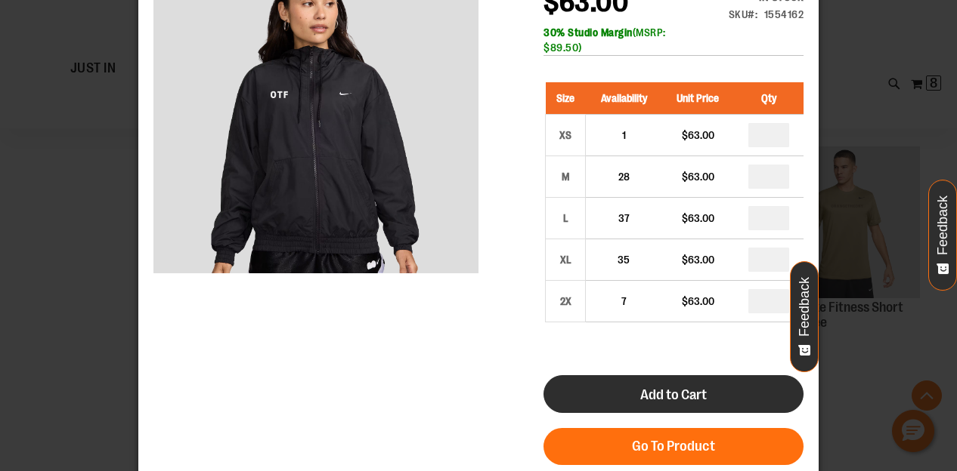
click at [685, 403] on span "Add to Cart" at bounding box center [673, 395] width 66 height 17
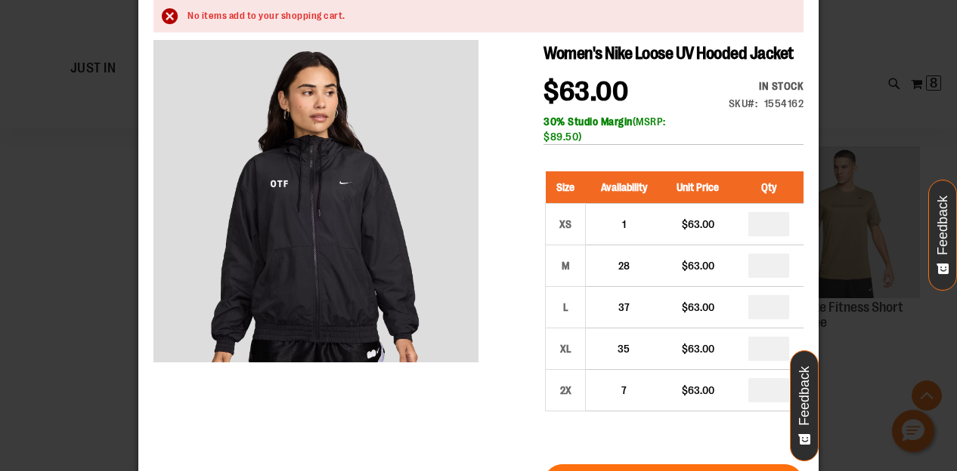
scroll to position [0, 0]
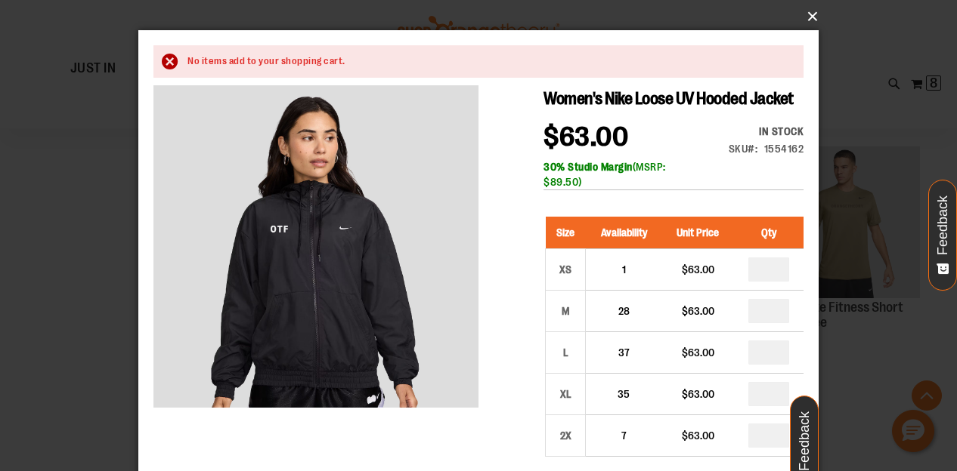
click at [810, 14] on button "×" at bounding box center [483, 16] width 680 height 33
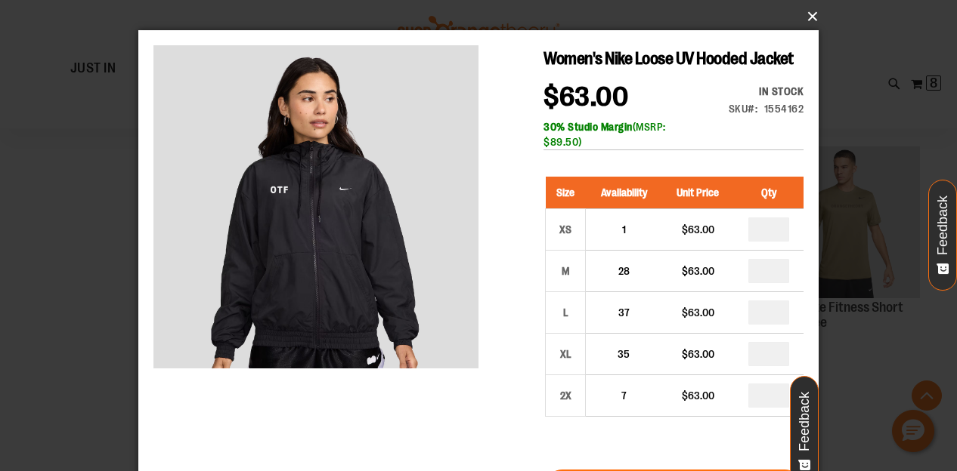
click at [805, 18] on button "×" at bounding box center [483, 16] width 680 height 33
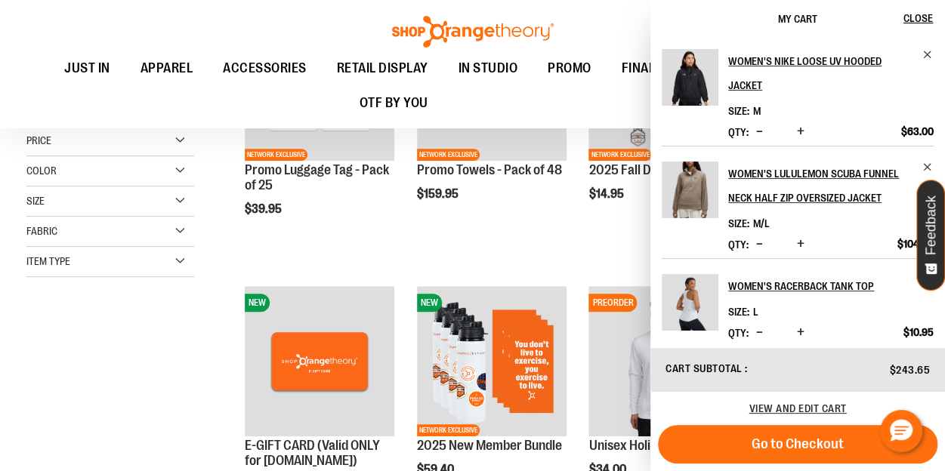
scroll to position [245, 0]
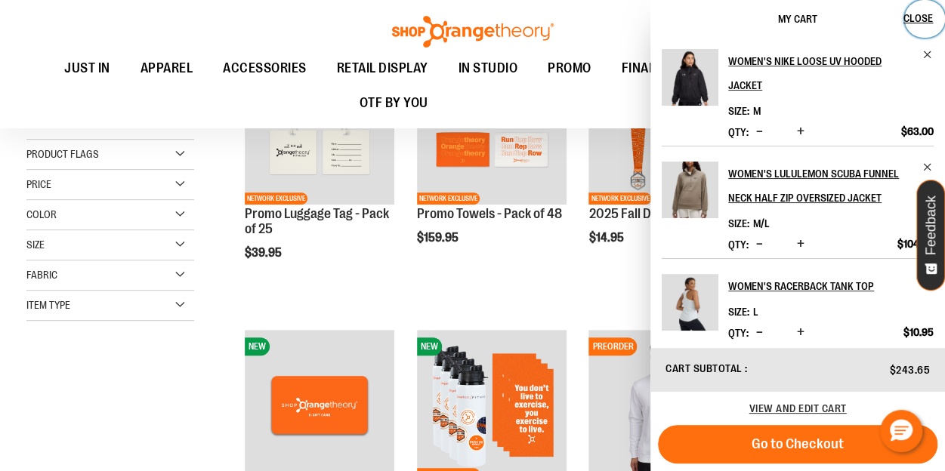
click at [931, 17] on span "Close" at bounding box center [918, 18] width 29 height 12
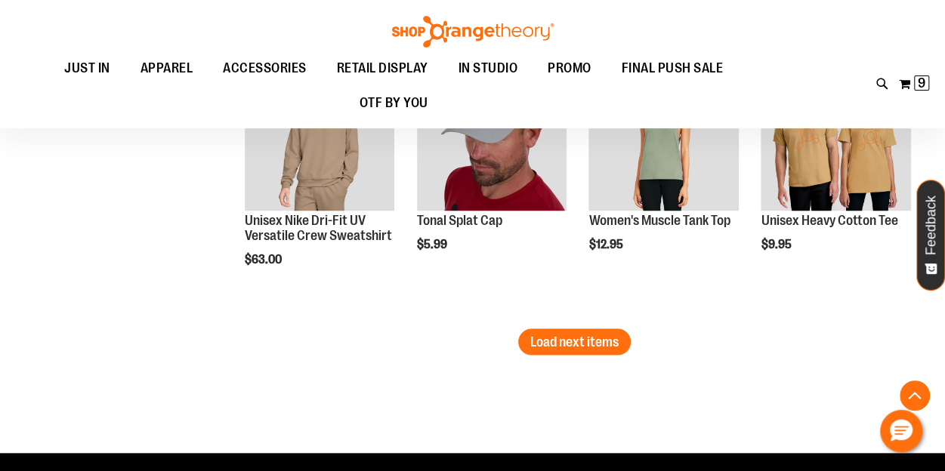
scroll to position [4101, 0]
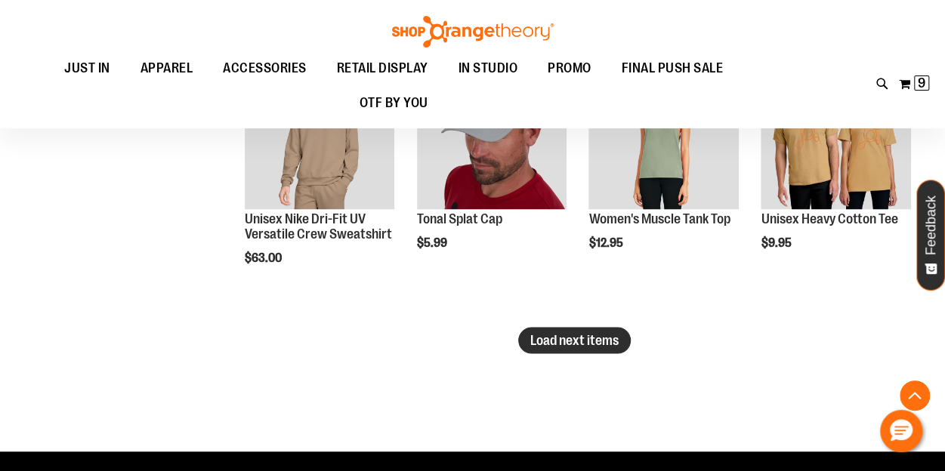
click at [583, 335] on span "Load next items" at bounding box center [574, 339] width 88 height 15
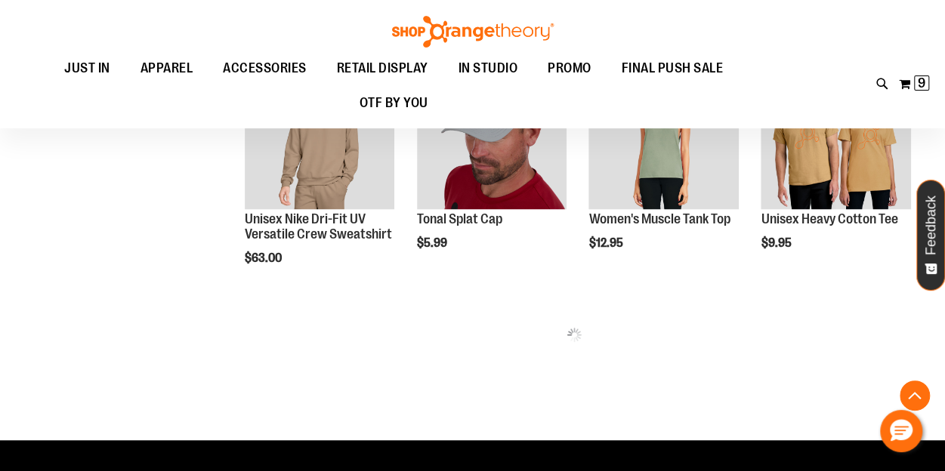
scroll to position [4038, 0]
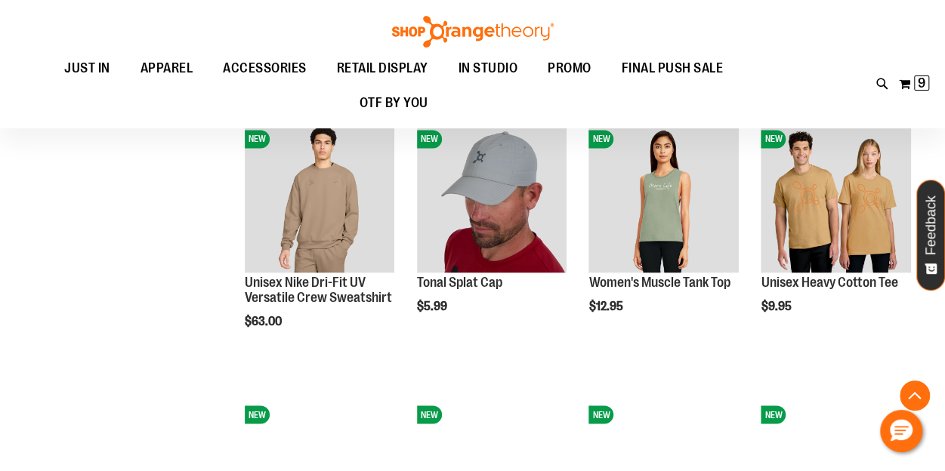
scroll to position [4249, 0]
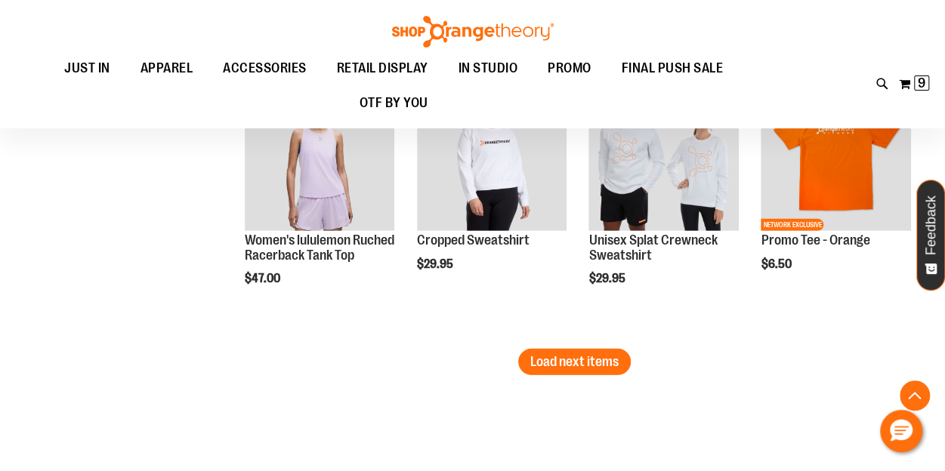
scroll to position [4908, 0]
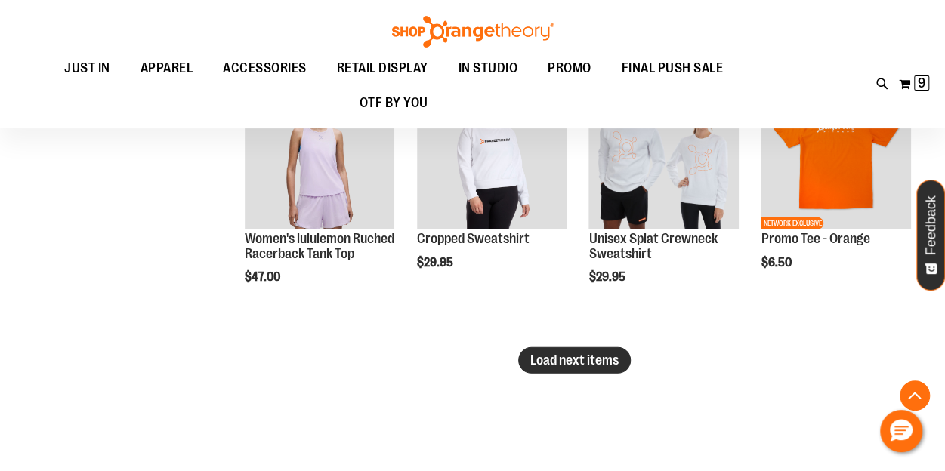
click at [572, 372] on button "Load next items" at bounding box center [574, 361] width 113 height 26
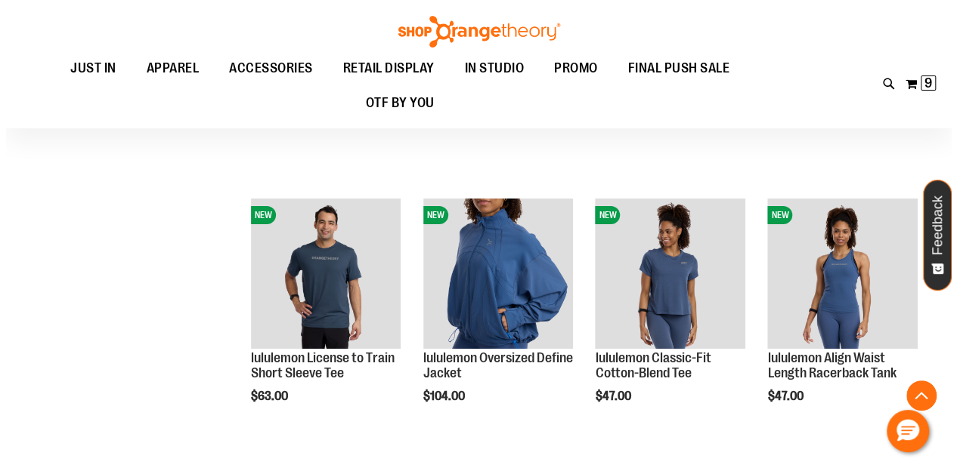
scroll to position [5341, 0]
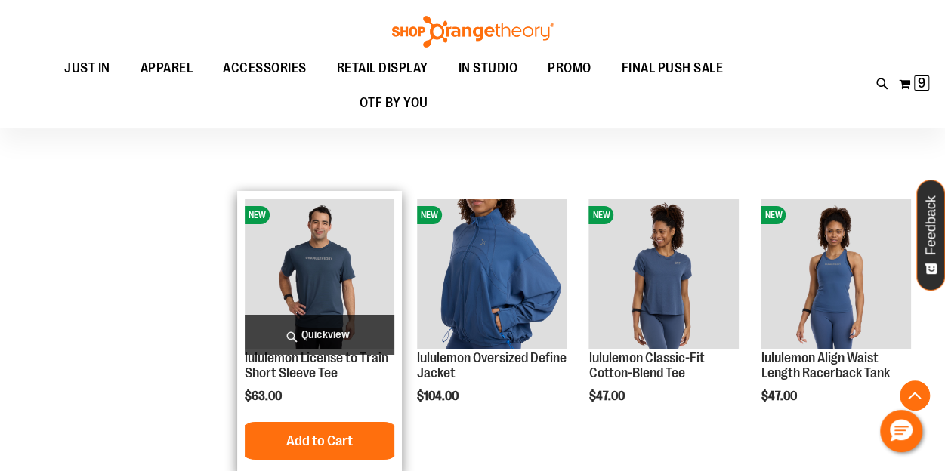
click at [342, 315] on span "Quickview" at bounding box center [320, 335] width 150 height 40
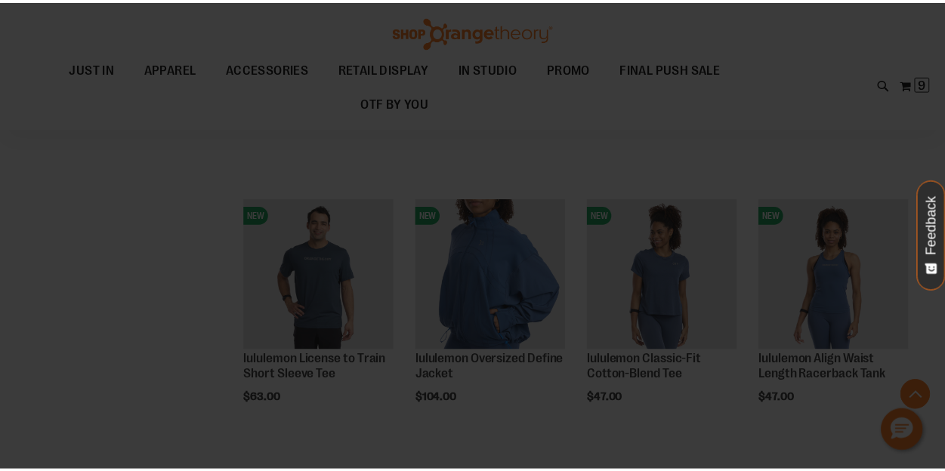
scroll to position [0, 0]
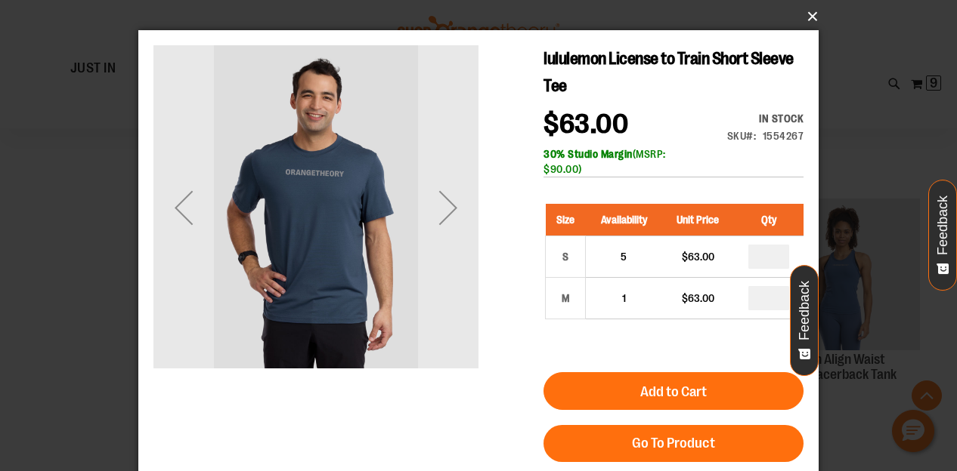
click at [808, 16] on button "×" at bounding box center [483, 16] width 680 height 33
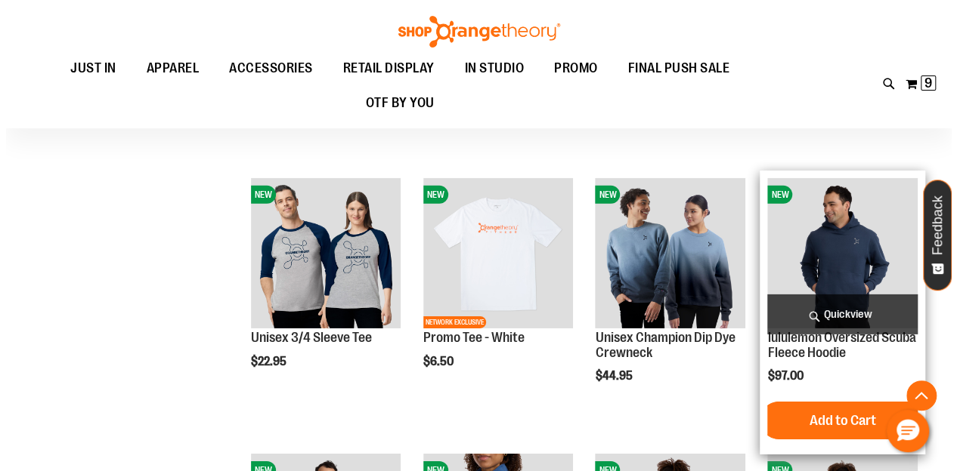
scroll to position [5081, 0]
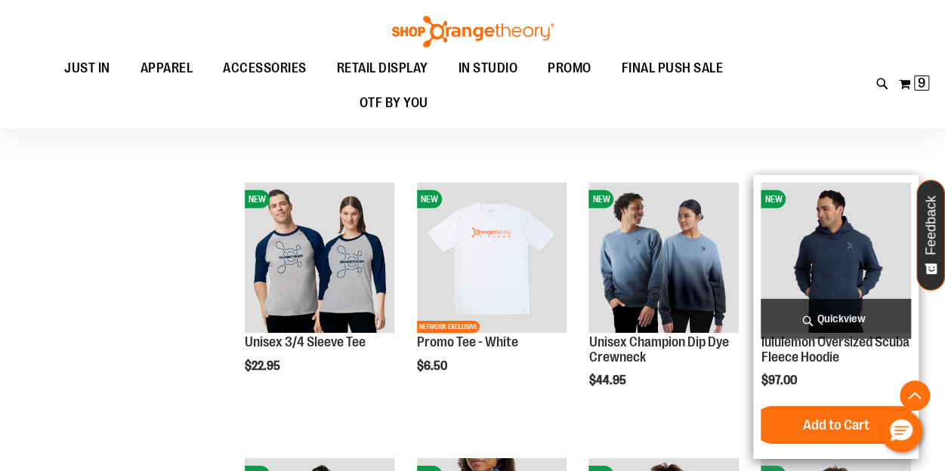
click at [864, 315] on span "Quickview" at bounding box center [836, 319] width 150 height 40
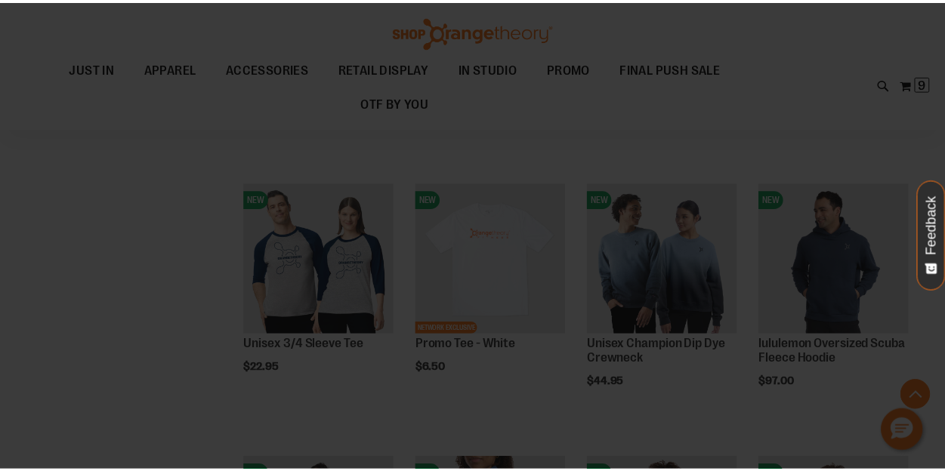
scroll to position [0, 0]
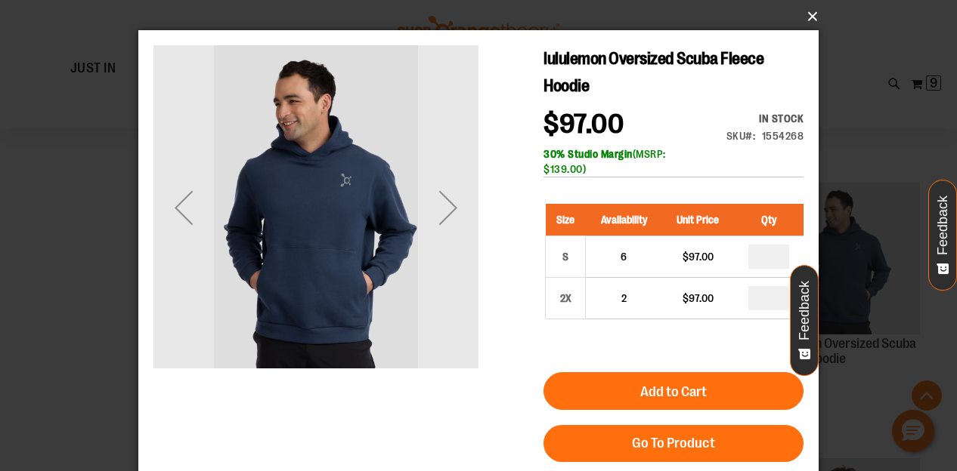
click at [812, 14] on button "×" at bounding box center [483, 16] width 680 height 33
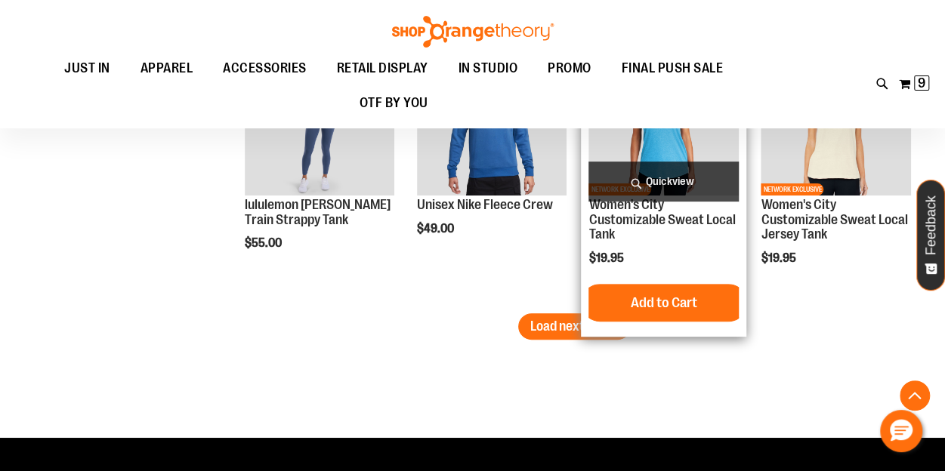
scroll to position [5770, 0]
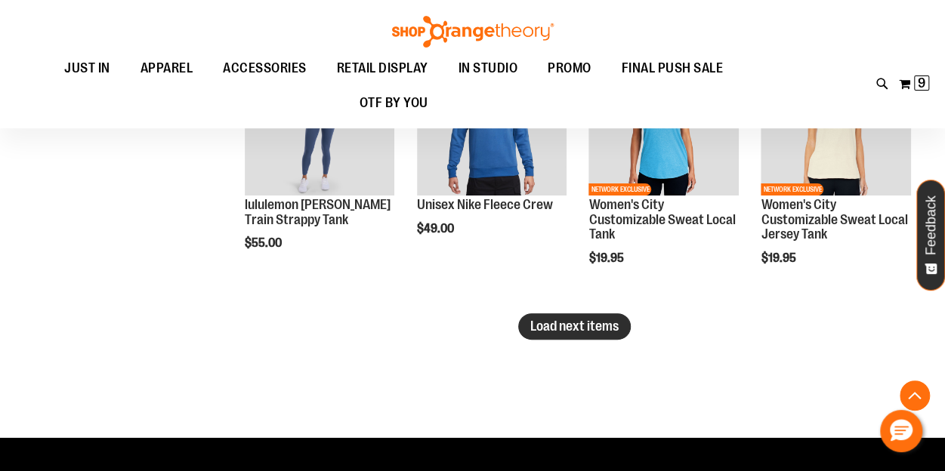
click at [559, 329] on span "Load next items" at bounding box center [574, 326] width 88 height 15
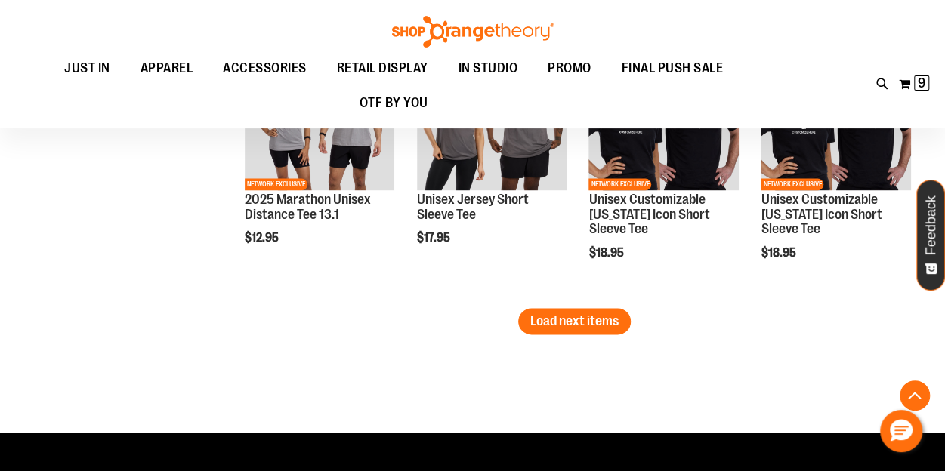
scroll to position [6605, 0]
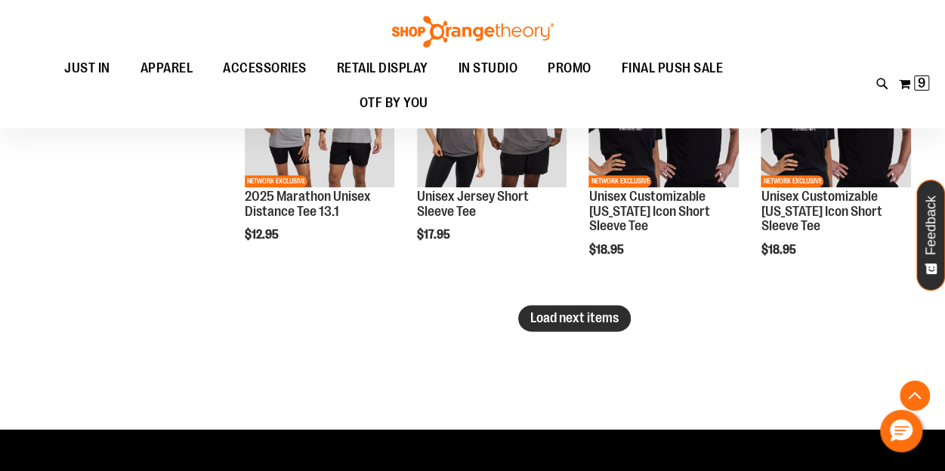
click at [577, 320] on span "Load next items" at bounding box center [574, 318] width 88 height 15
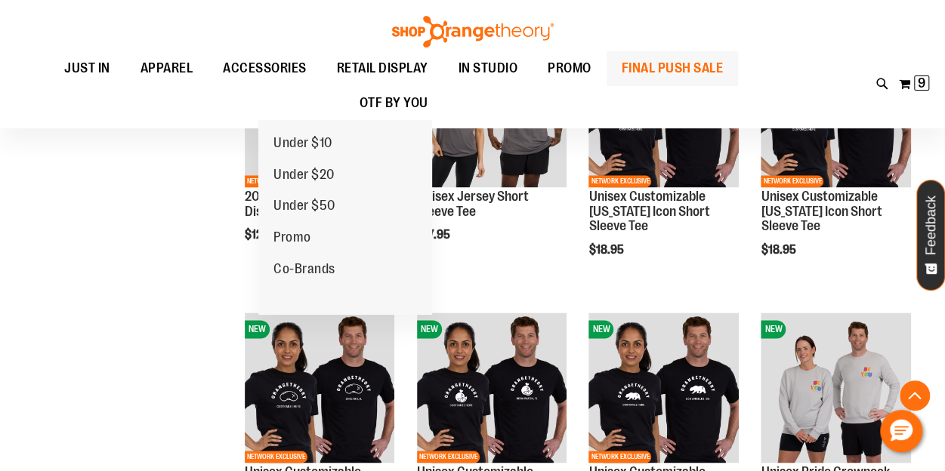
click at [622, 85] on span "FINAL PUSH SALE" at bounding box center [673, 68] width 102 height 34
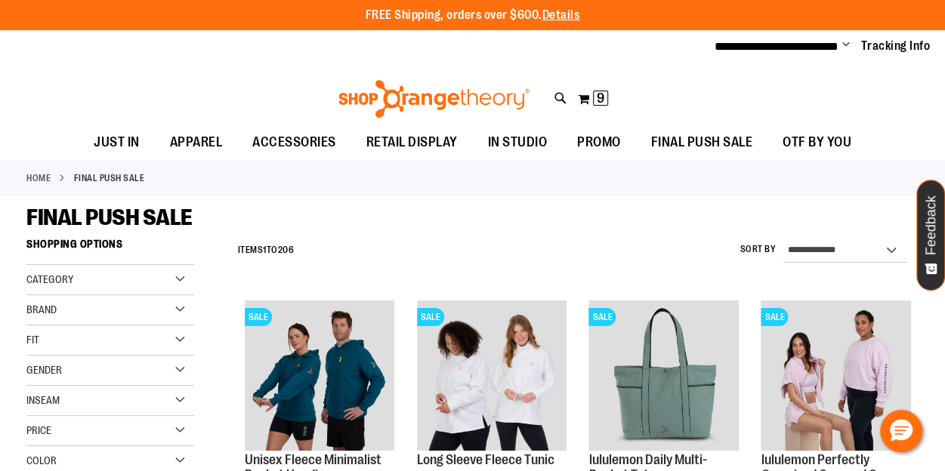
type input "**********"
click at [340, 97] on img at bounding box center [434, 99] width 196 height 38
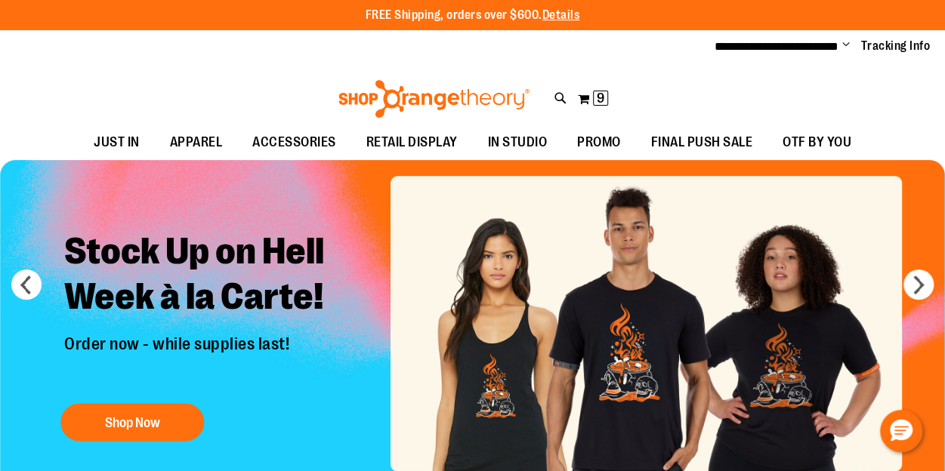
type input "**********"
click at [340, 97] on img at bounding box center [434, 99] width 196 height 38
